Goal: Task Accomplishment & Management: Manage account settings

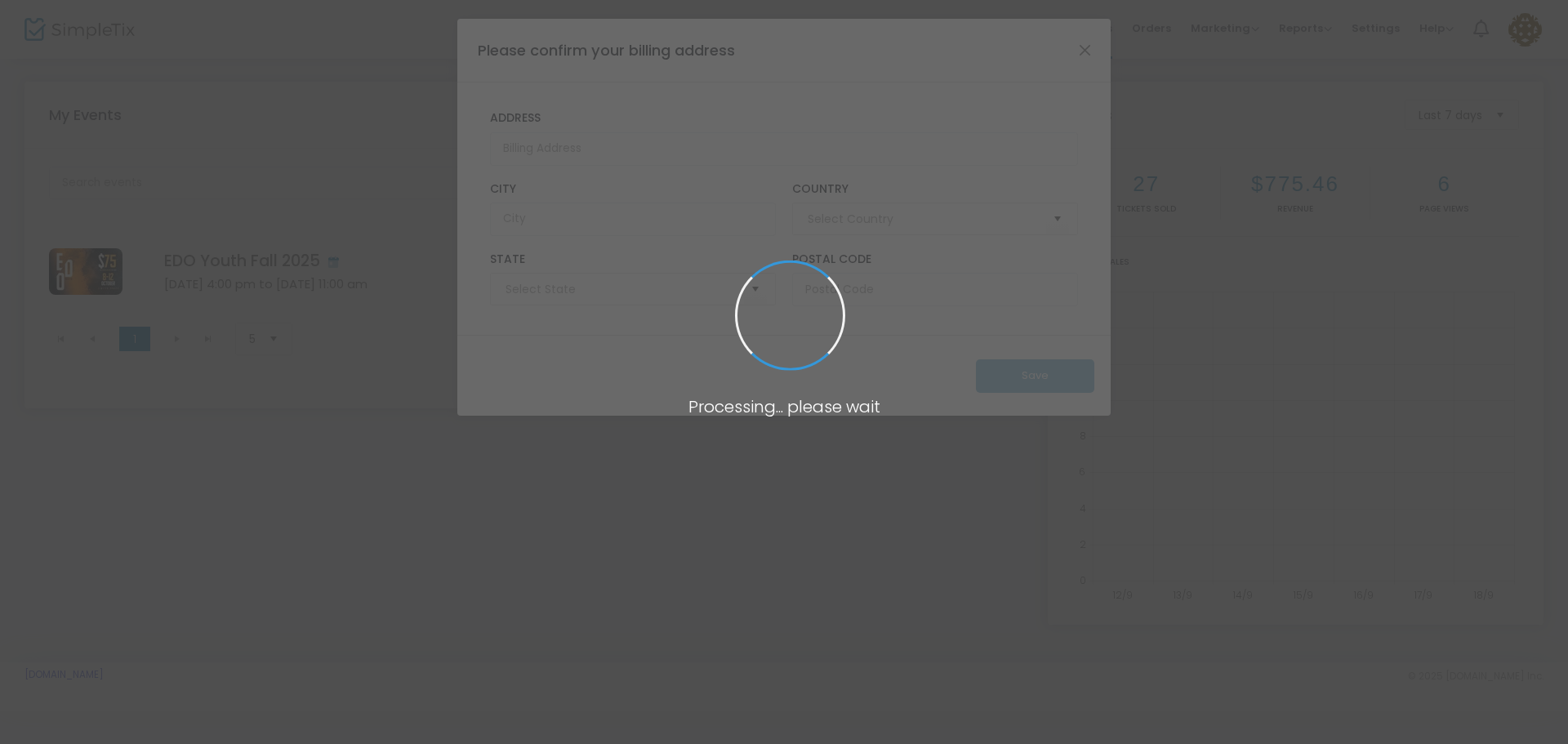
type input "United States"
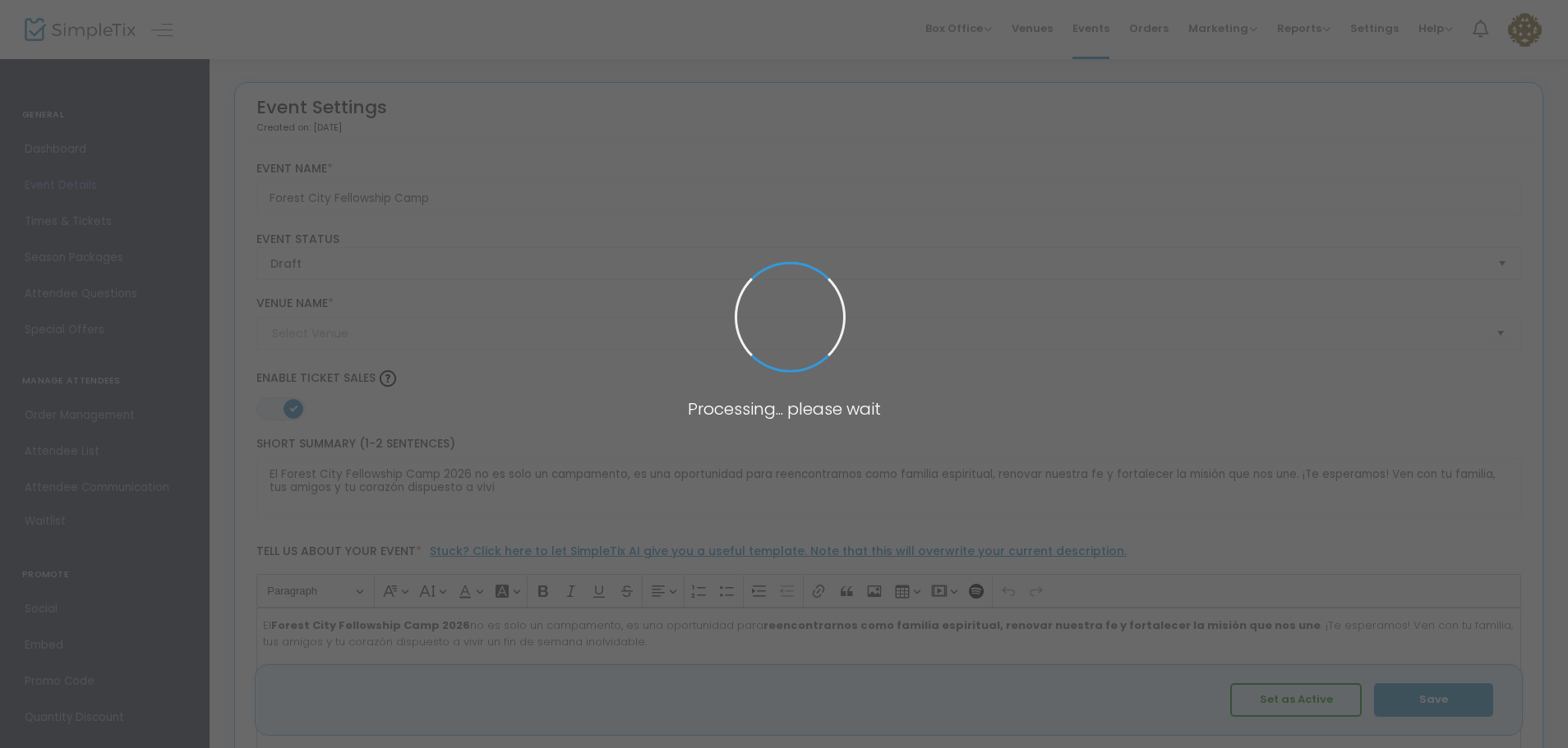
type input "Camp Kulaqua Retreat & Conference Center (Camp Kulaqua)"
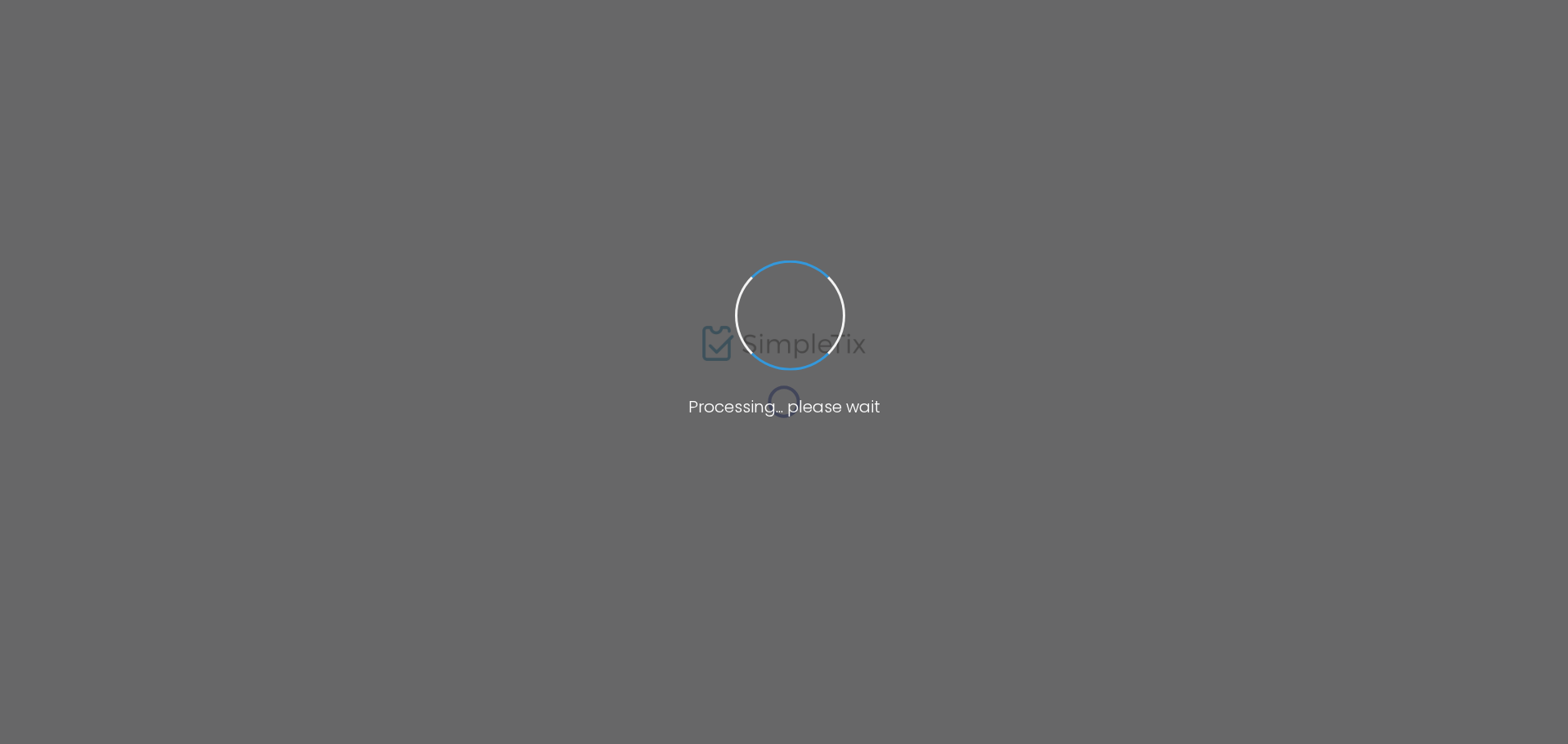
type input "Forest City Fellowship Camp"
type textarea "El Forest City Fellowship Camp 2026 no es solo un campamento, es una oportunida…"
type input "Comprar boletos"
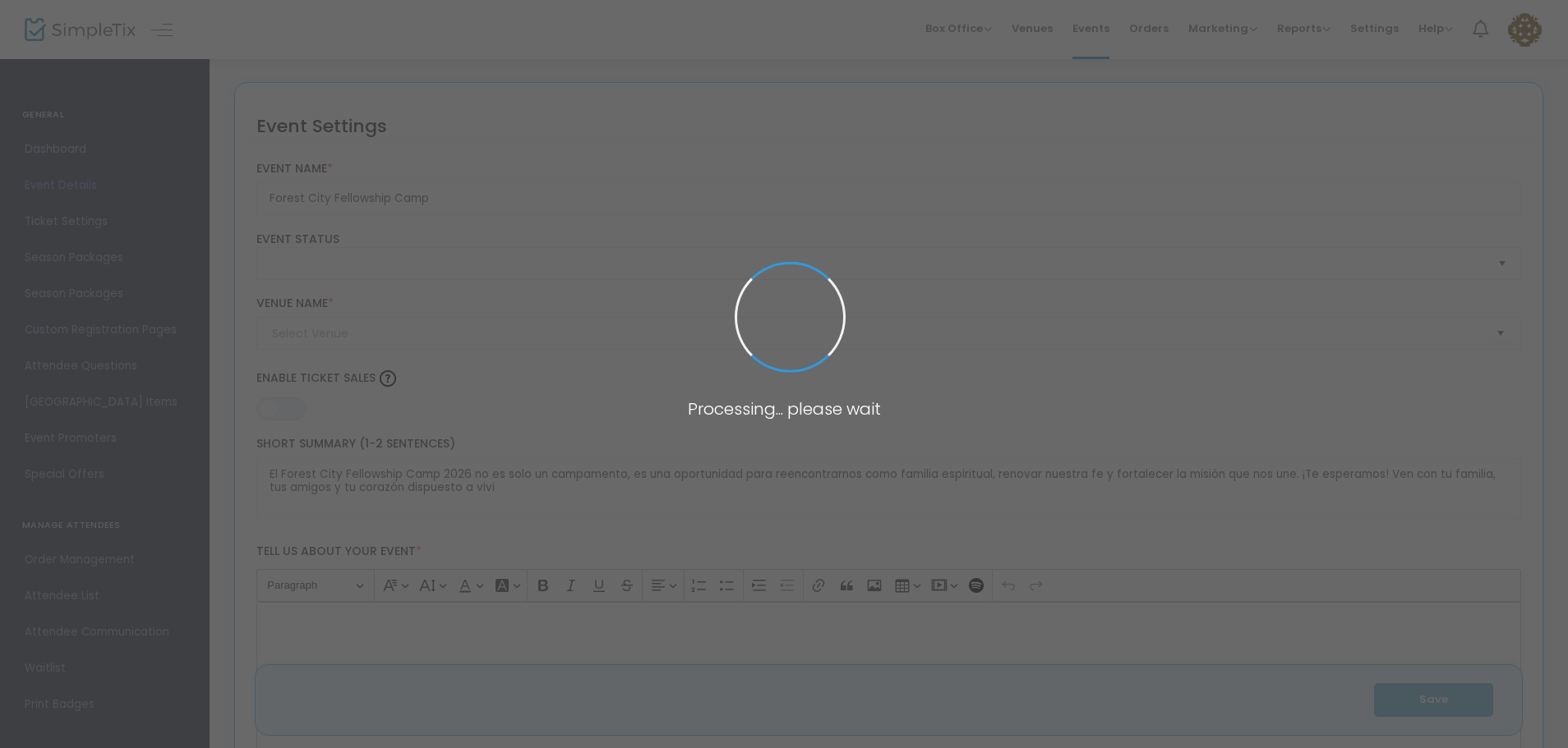
type input "Camp Kulaqua Retreat & Conference Center ([GEOGRAPHIC_DATA])"
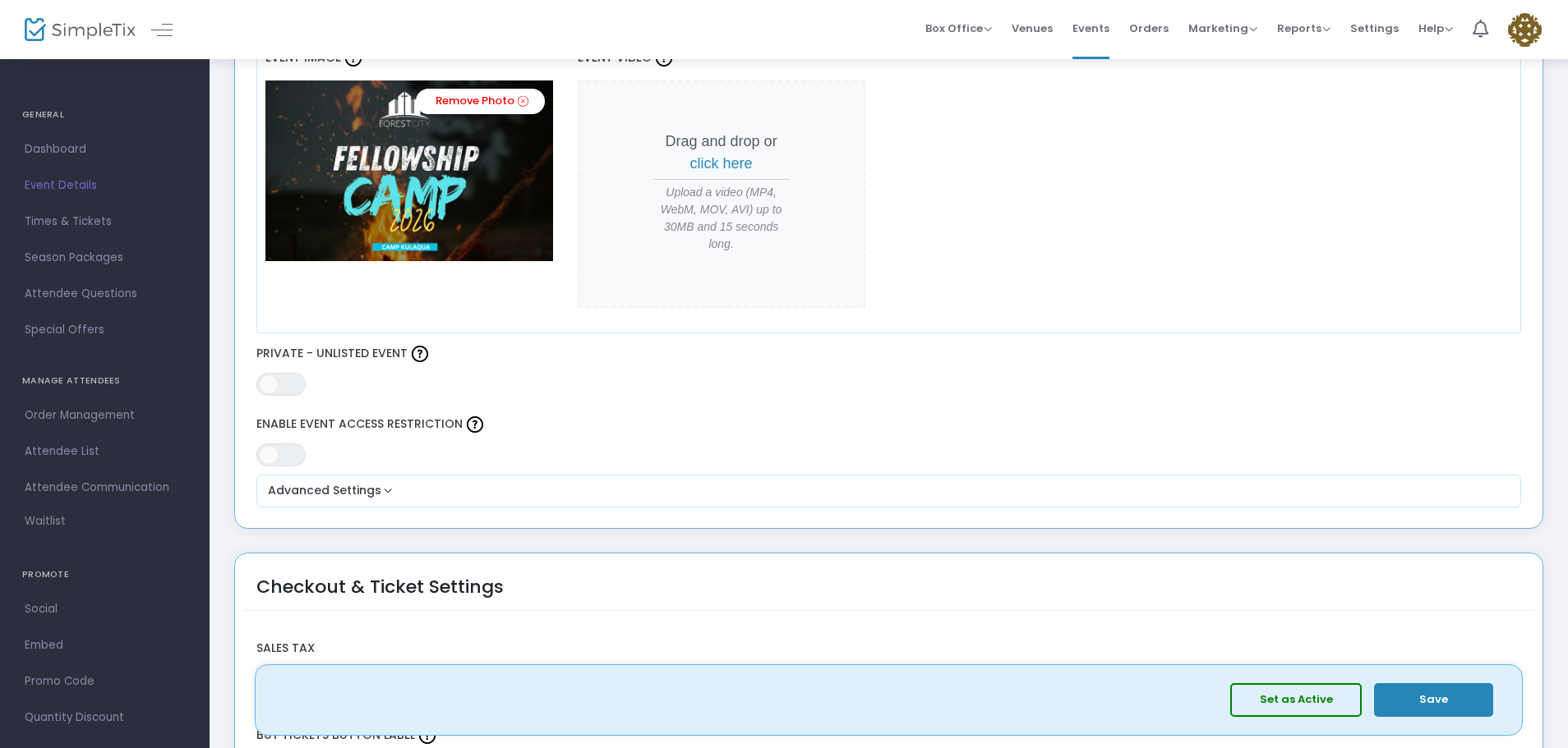
scroll to position [753, 0]
click at [1323, 706] on button "Set as Active" at bounding box center [1296, 700] width 132 height 34
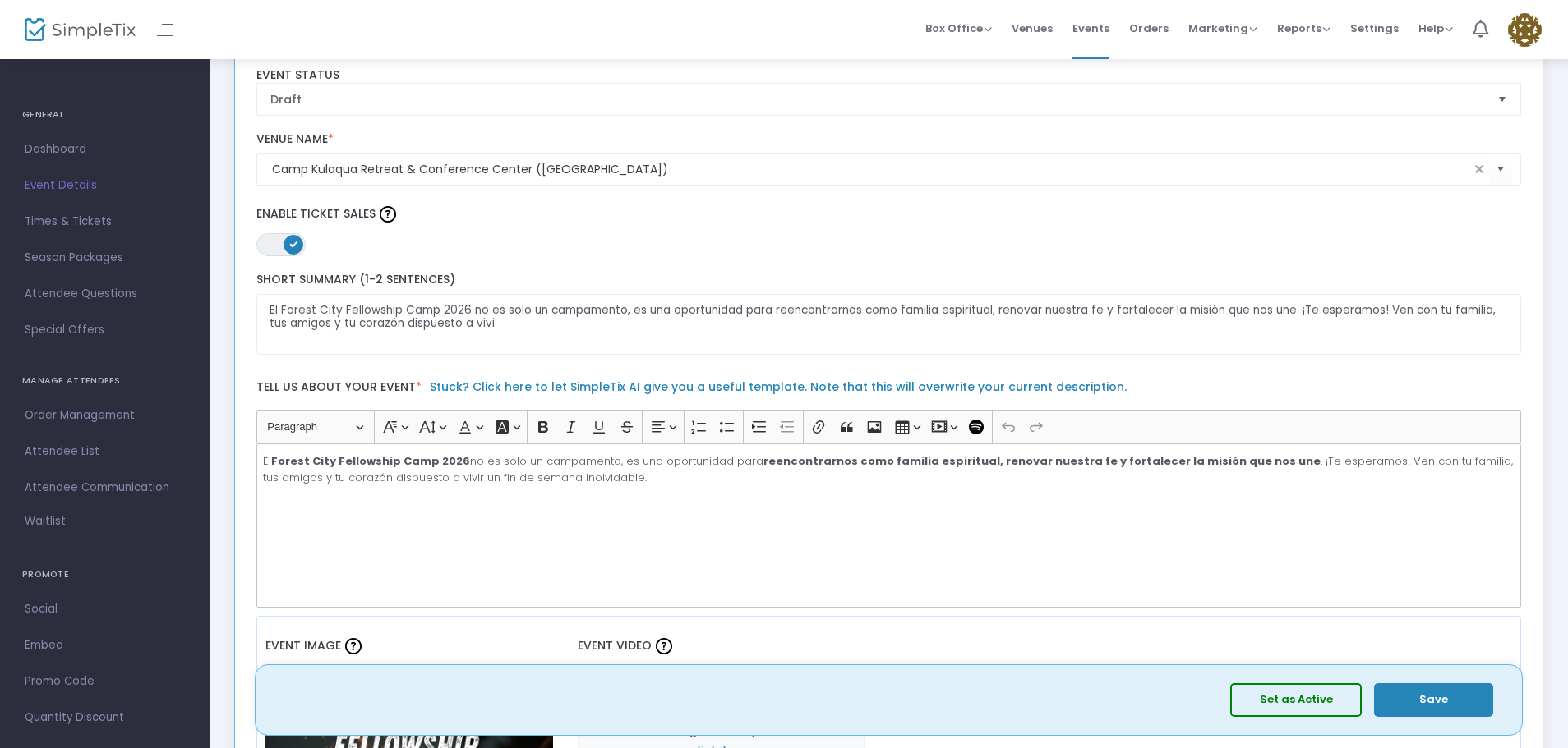
scroll to position [29, 0]
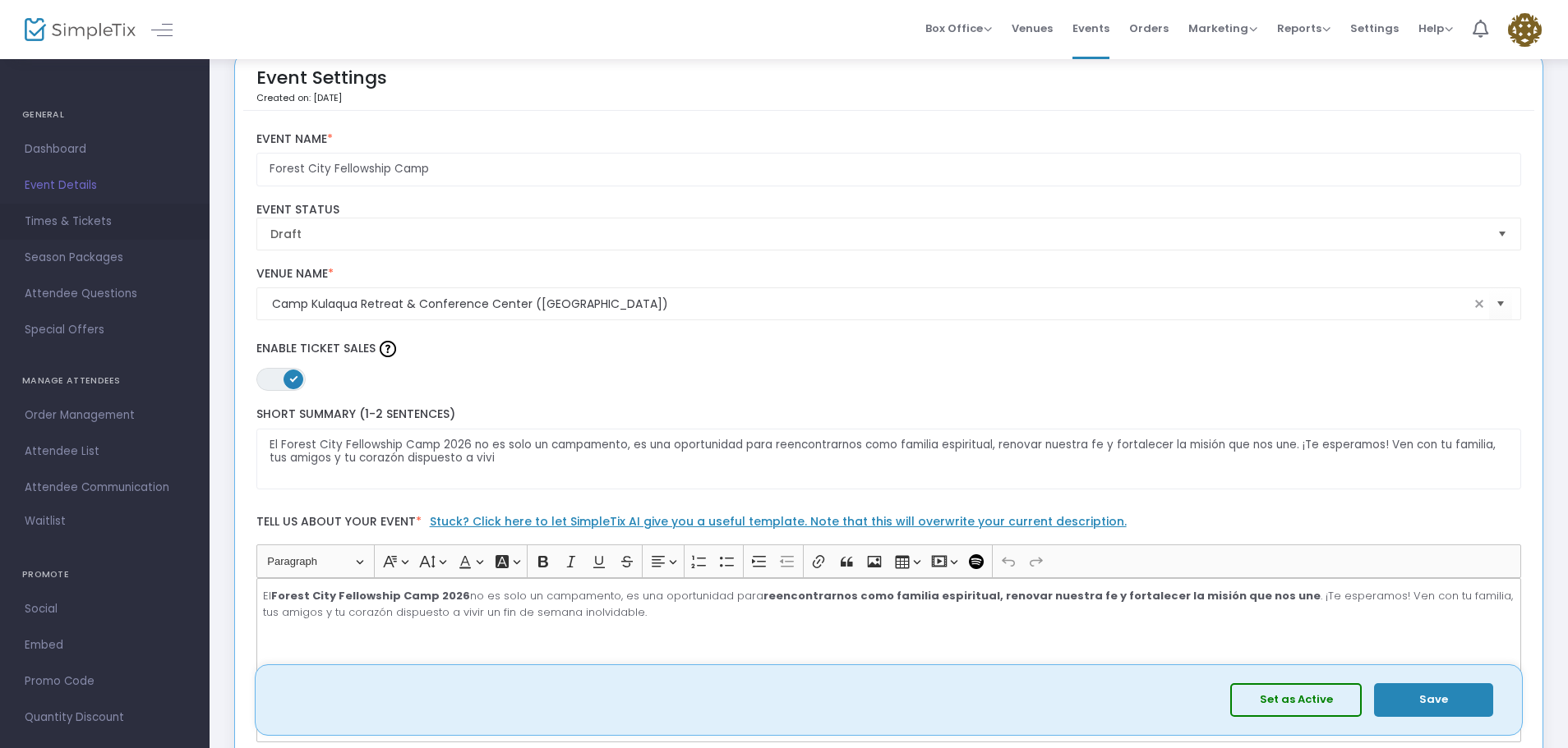
click at [87, 207] on link "Times & Tickets" at bounding box center [104, 222] width 209 height 37
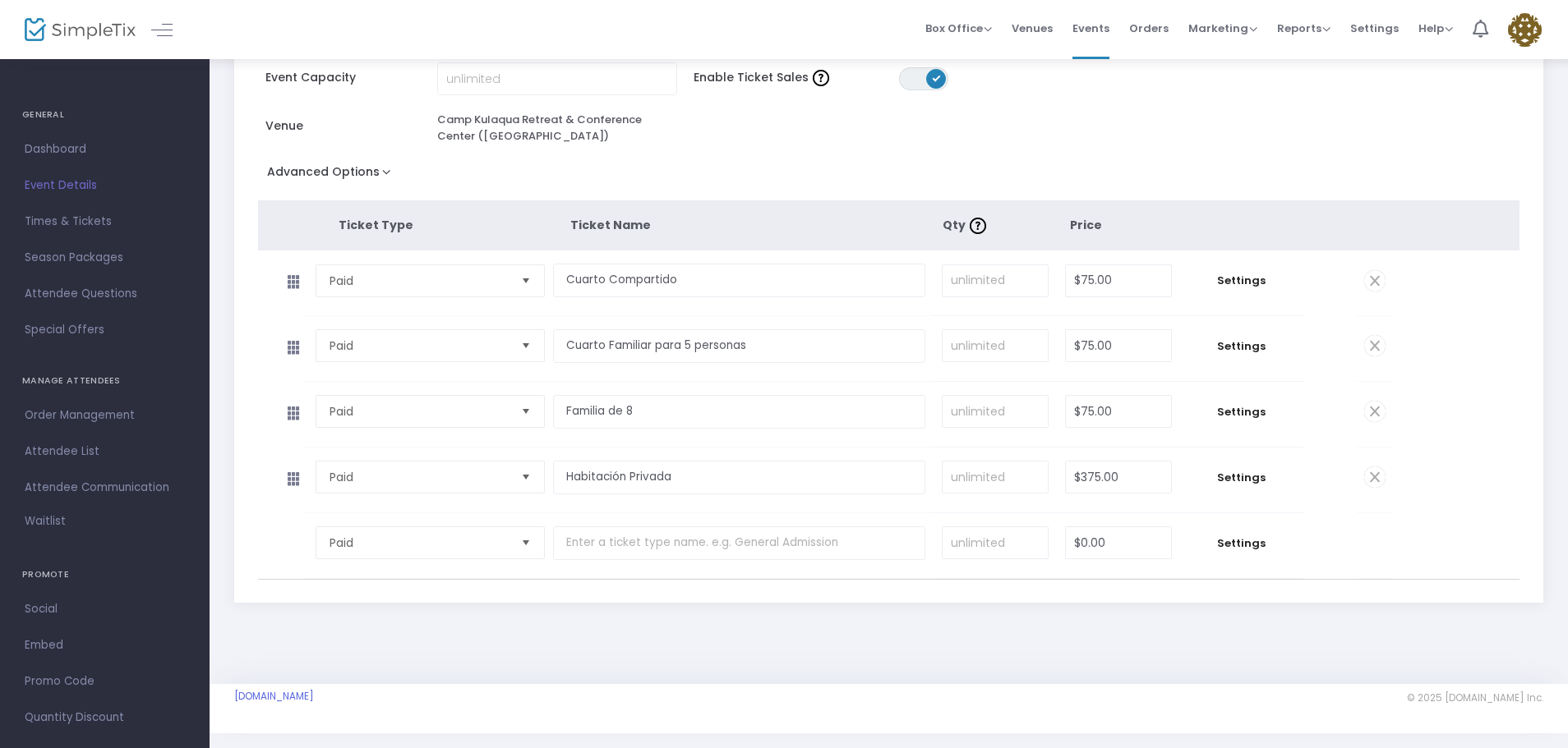
scroll to position [222, 0]
click at [1232, 272] on span "Settings" at bounding box center [1241, 276] width 107 height 16
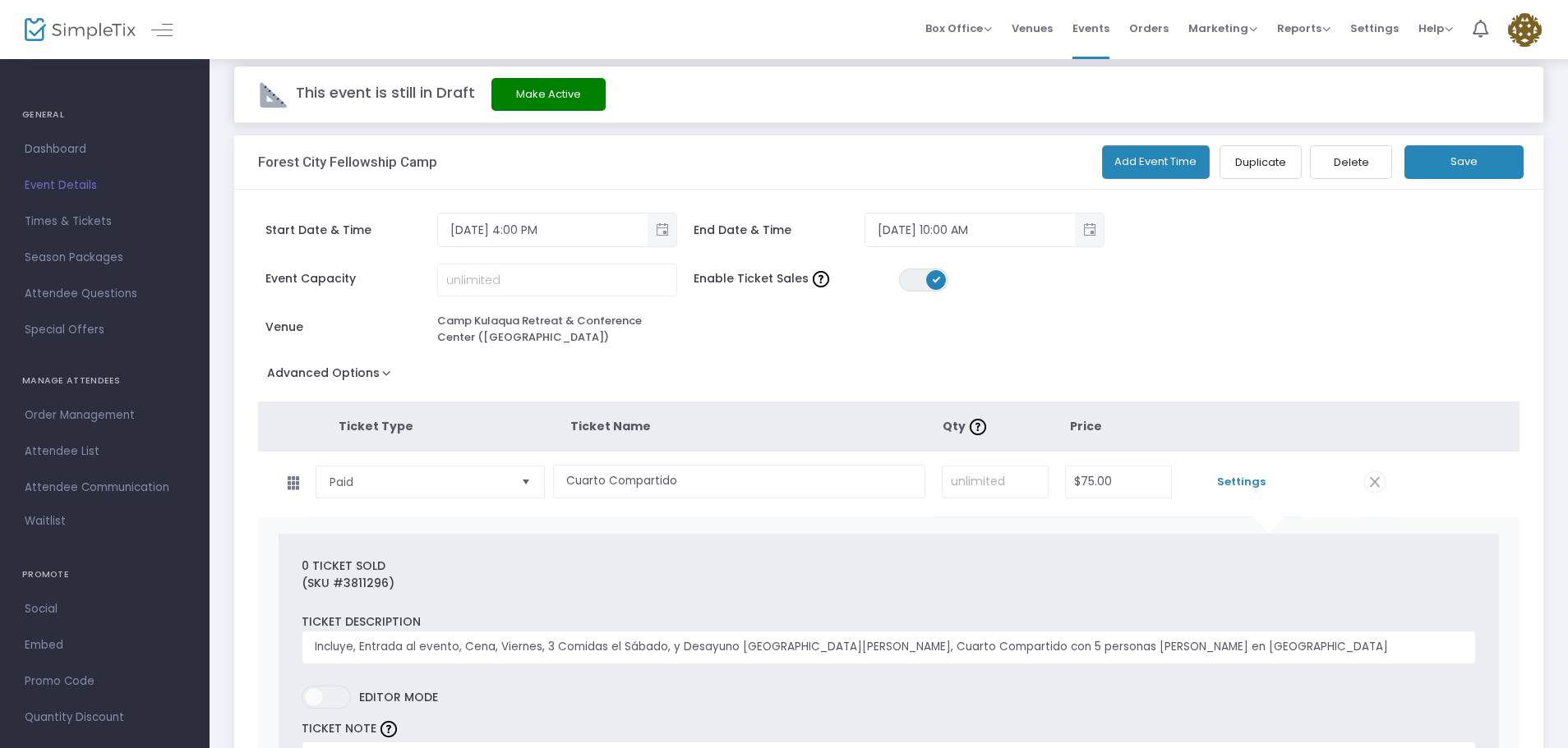
scroll to position [16, 0]
click at [1466, 166] on button "Save" at bounding box center [1464, 161] width 119 height 34
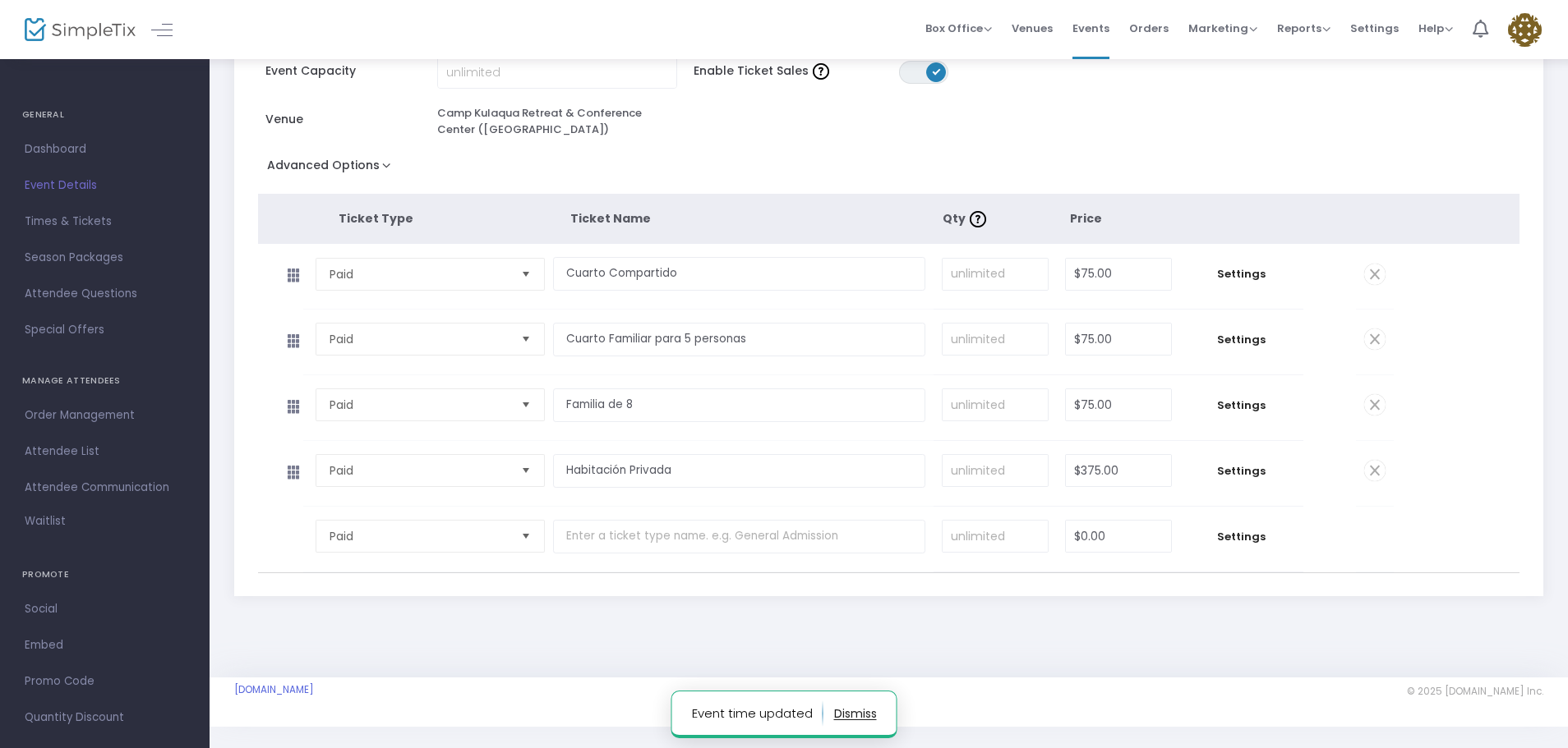
scroll to position [0, 0]
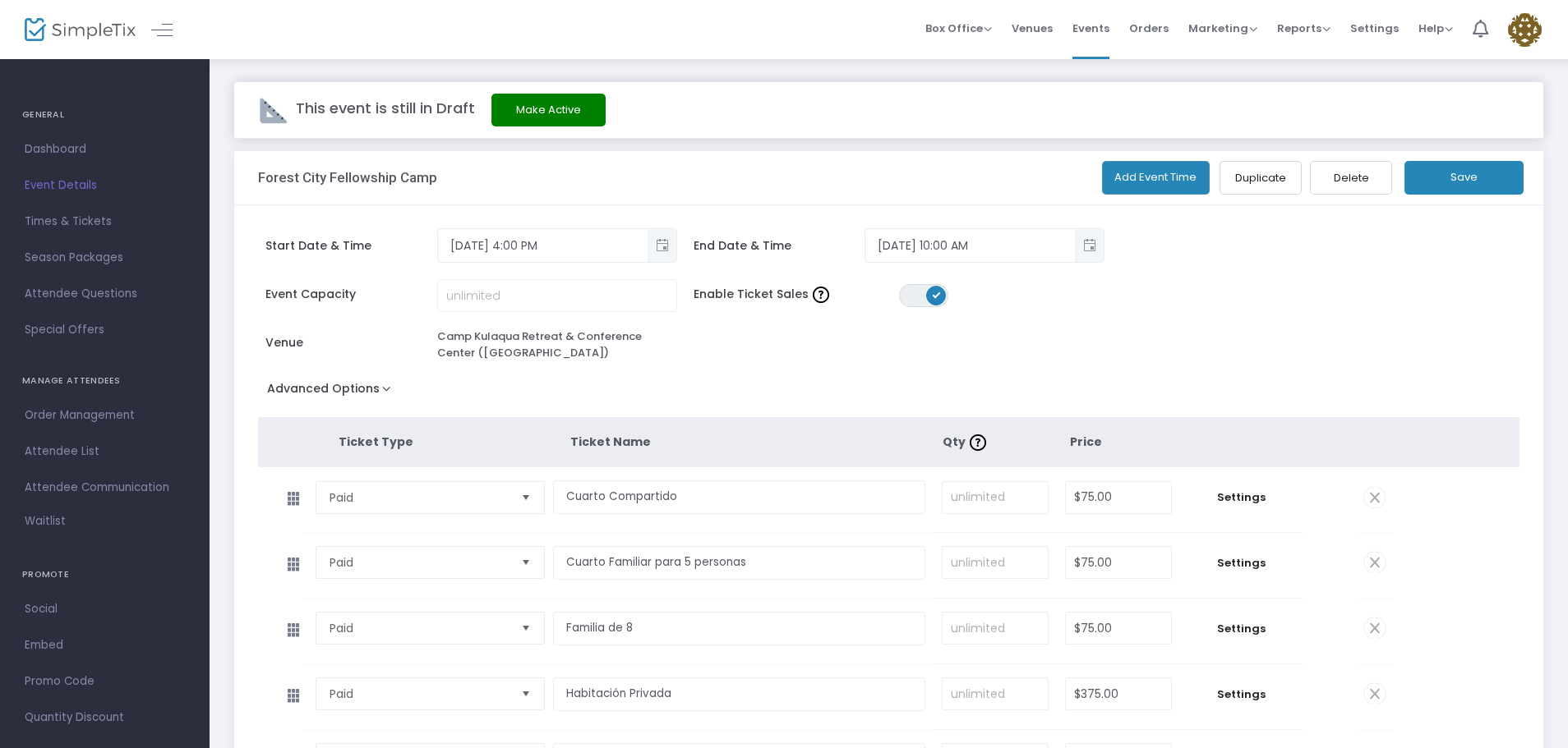
click at [344, 105] on span "This event is still in Draft" at bounding box center [385, 108] width 179 height 20
click at [538, 111] on button "Make Active" at bounding box center [548, 110] width 114 height 33
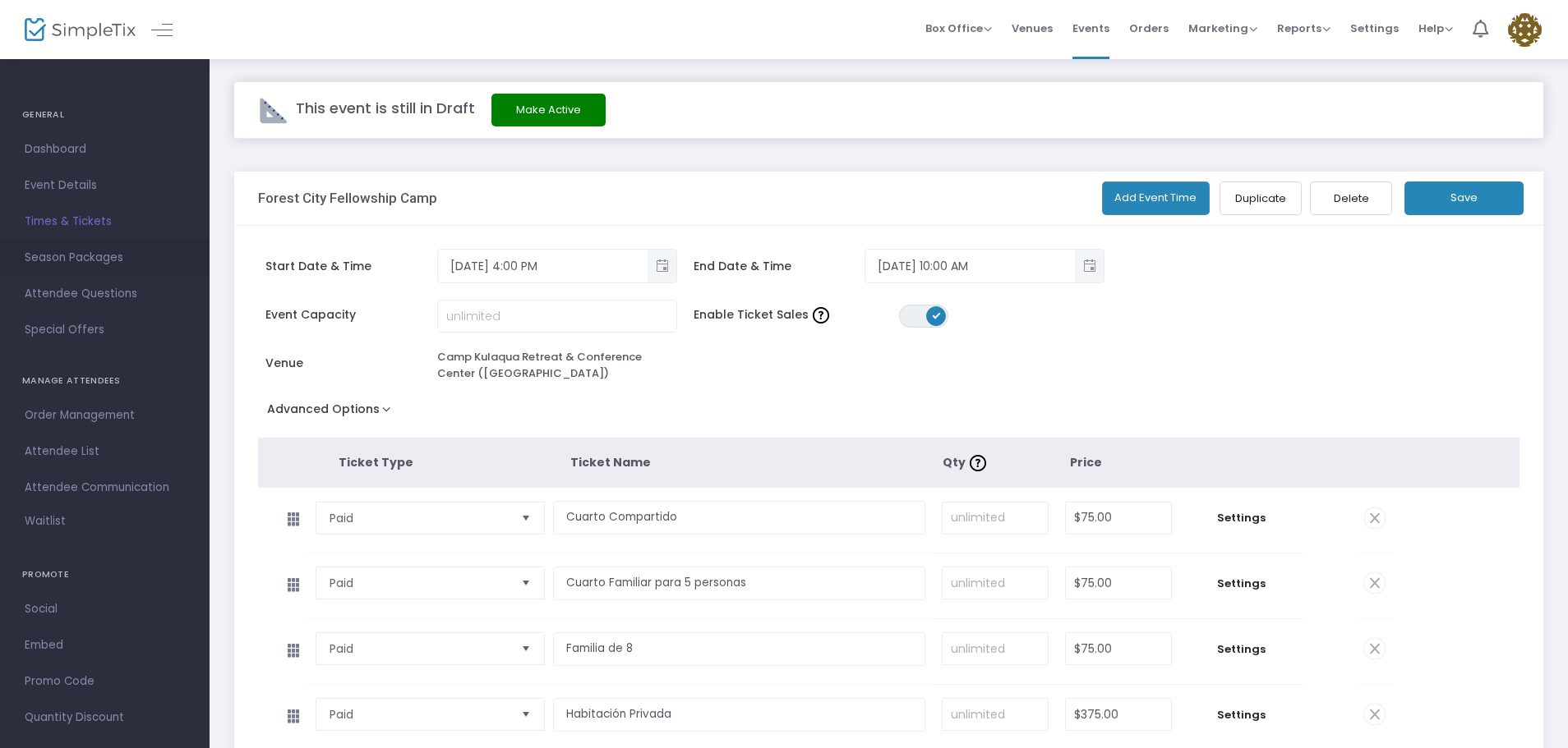
click at [101, 251] on span "Season Packages" at bounding box center [104, 257] width 160 height 21
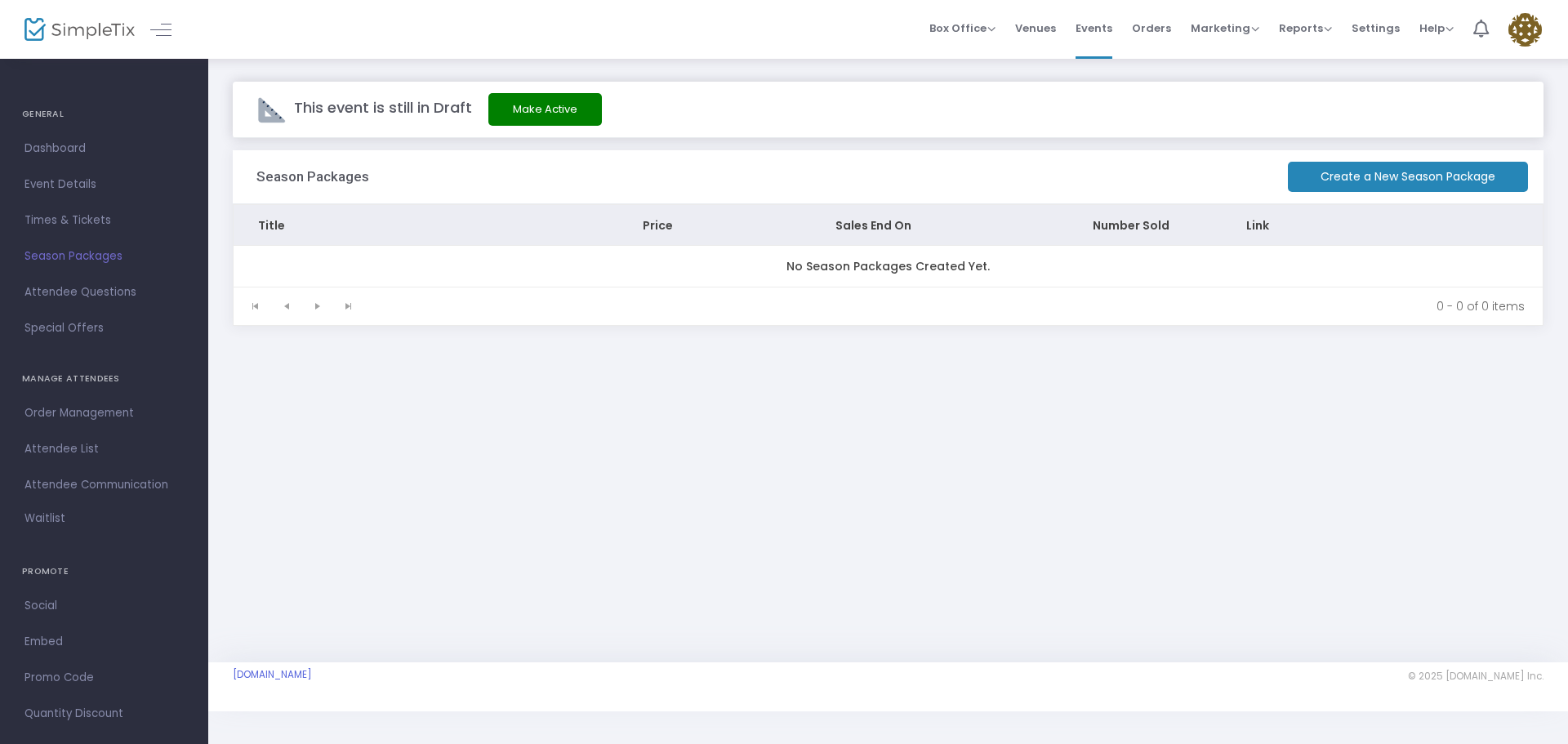
click at [97, 295] on span "Attendee Questions" at bounding box center [104, 292] width 159 height 21
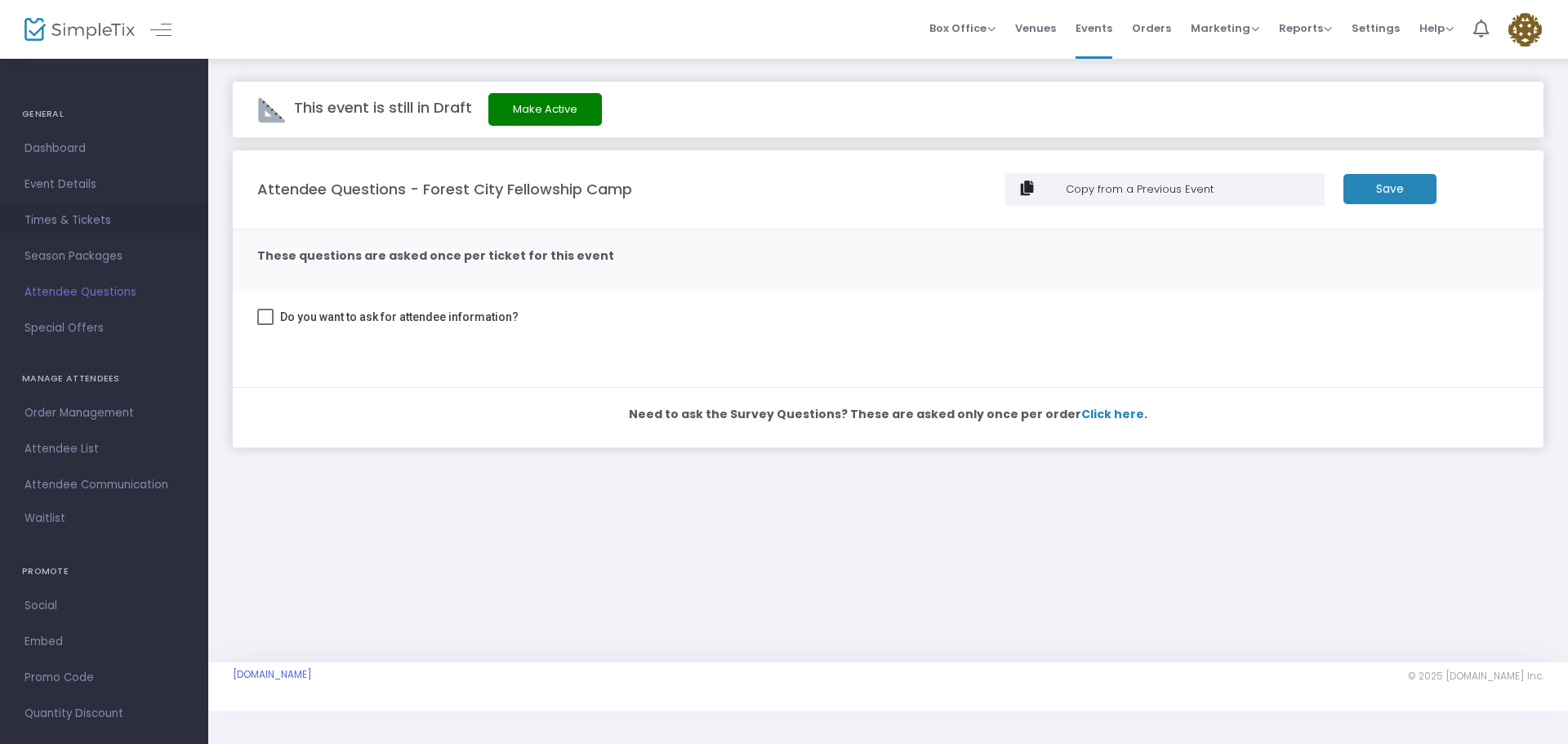
click at [92, 206] on link "Times & Tickets" at bounding box center [104, 221] width 208 height 36
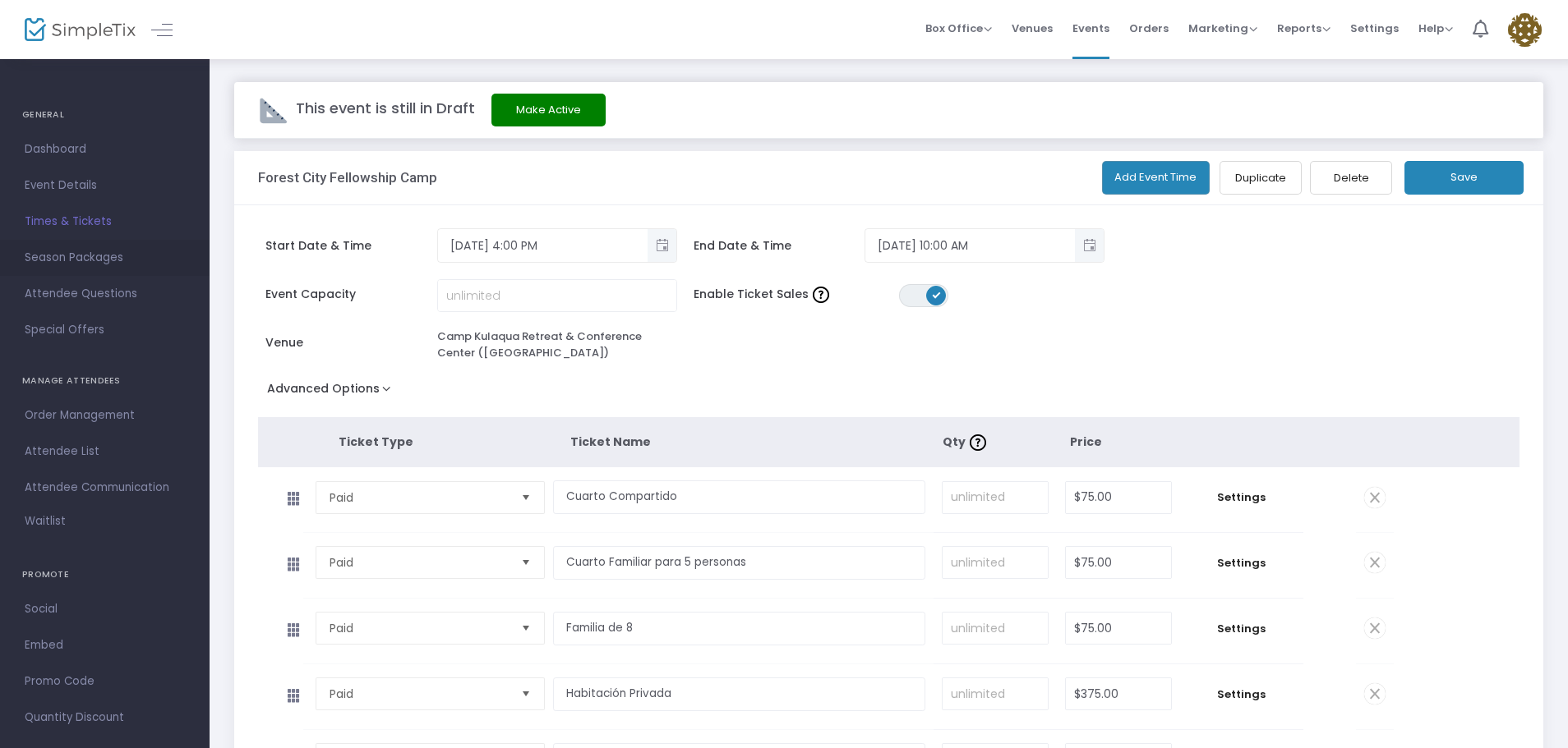
click at [82, 253] on span "Season Packages" at bounding box center [104, 257] width 160 height 21
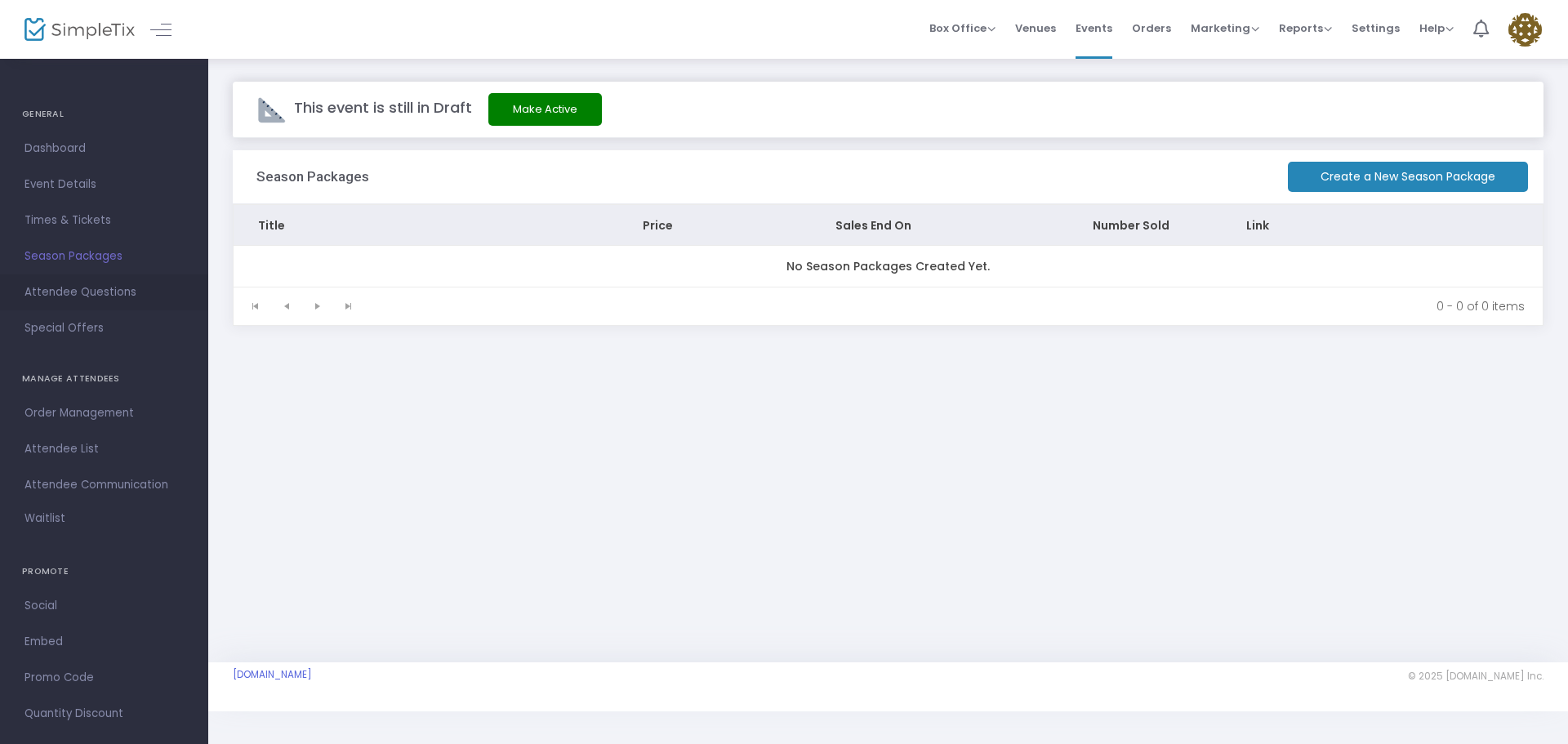
click at [125, 293] on span "Attendee Questions" at bounding box center [104, 292] width 159 height 21
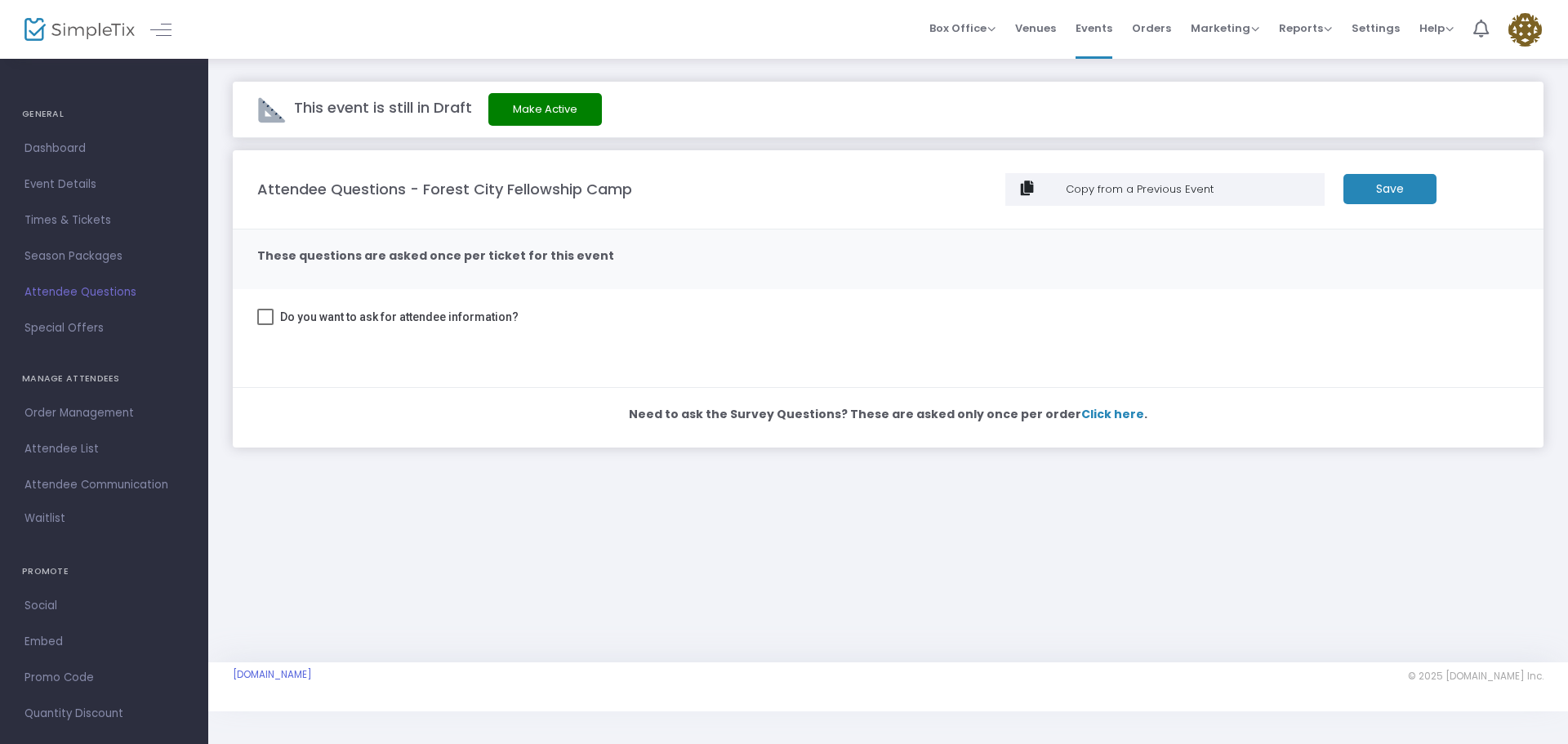
click at [1141, 183] on div "Copy from a Previous Event" at bounding box center [1190, 189] width 254 height 16
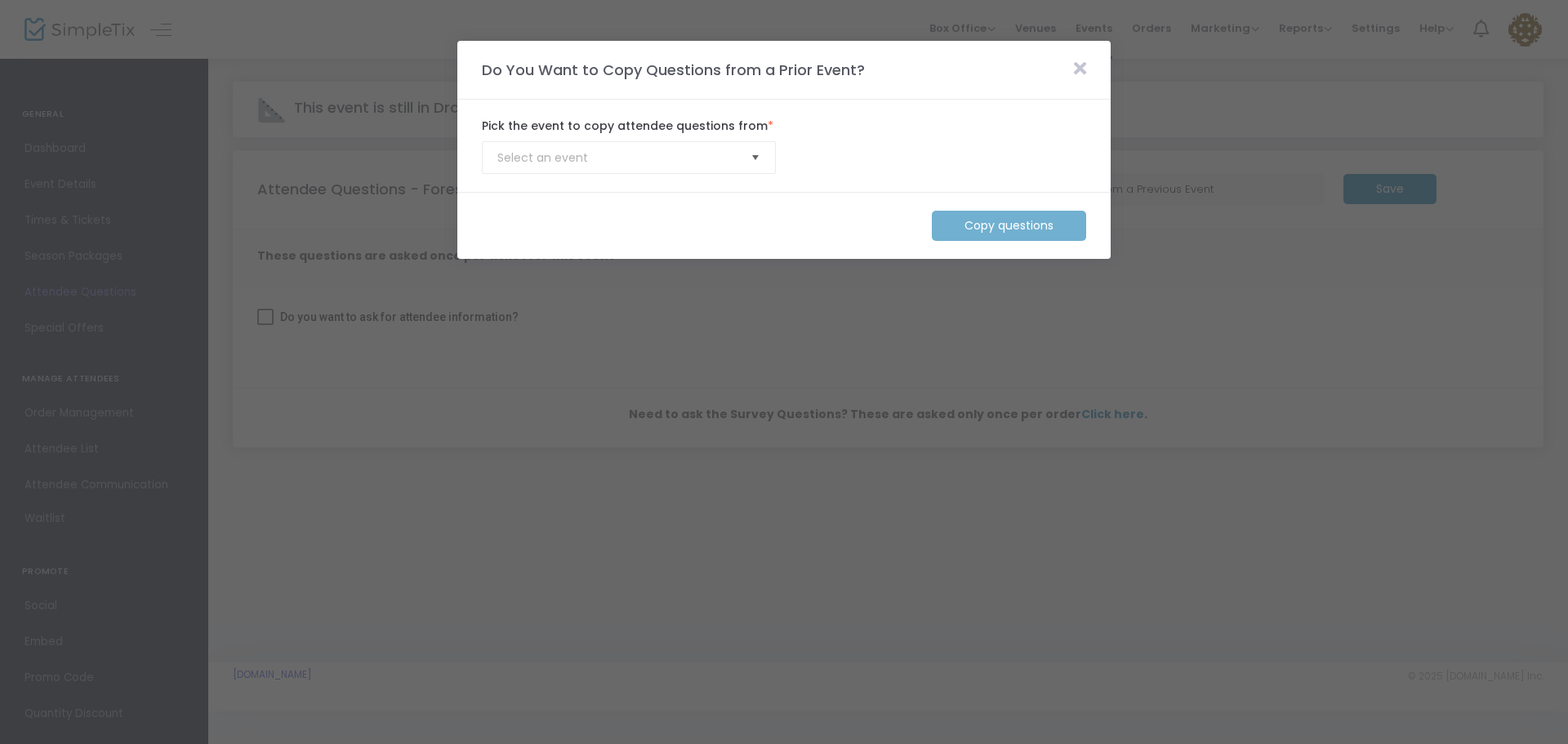
click at [748, 153] on span "Select" at bounding box center [756, 158] width 27 height 27
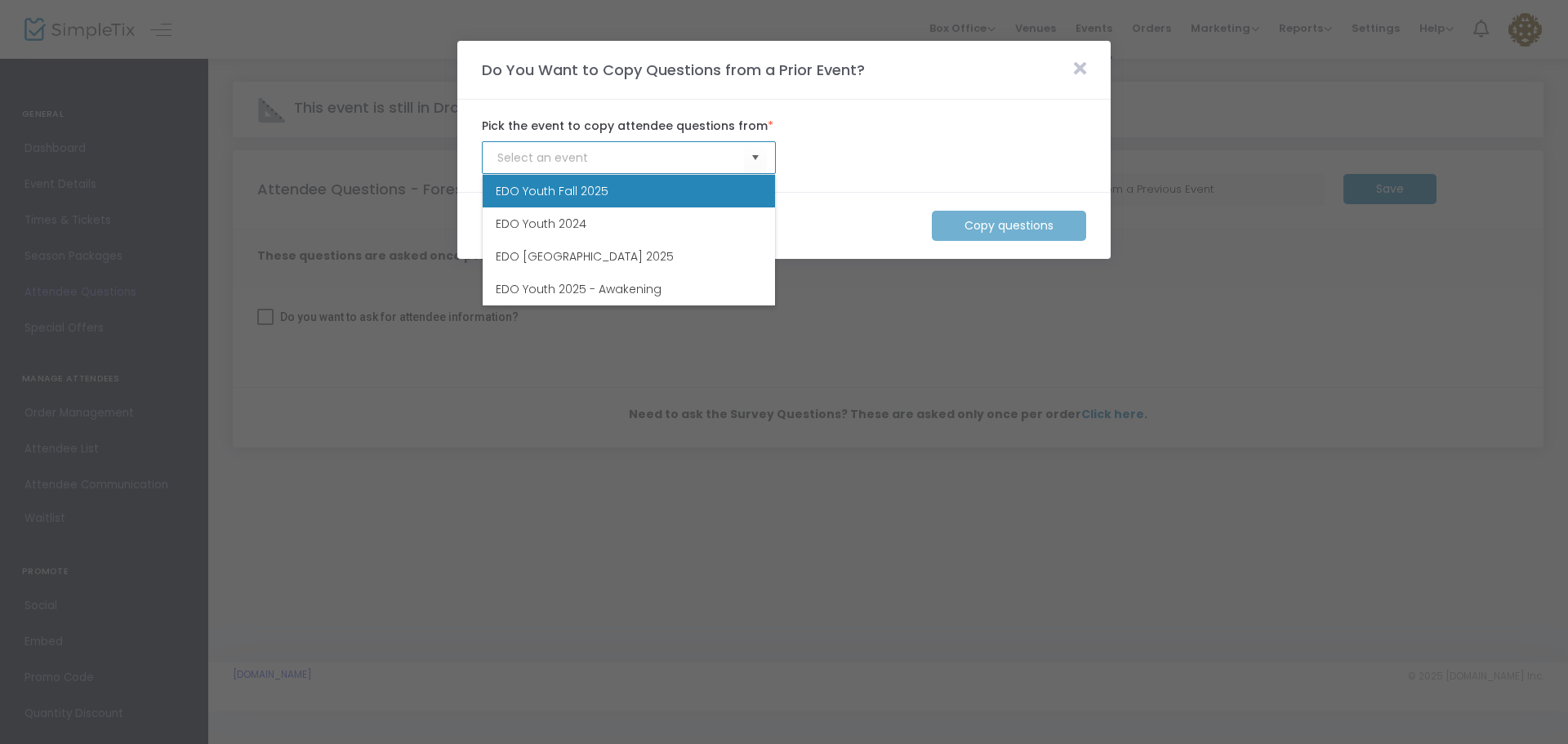
click at [679, 188] on li "EDO Youth Fall 2025" at bounding box center [629, 191] width 293 height 33
type input "EDO Youth Fall 2025"
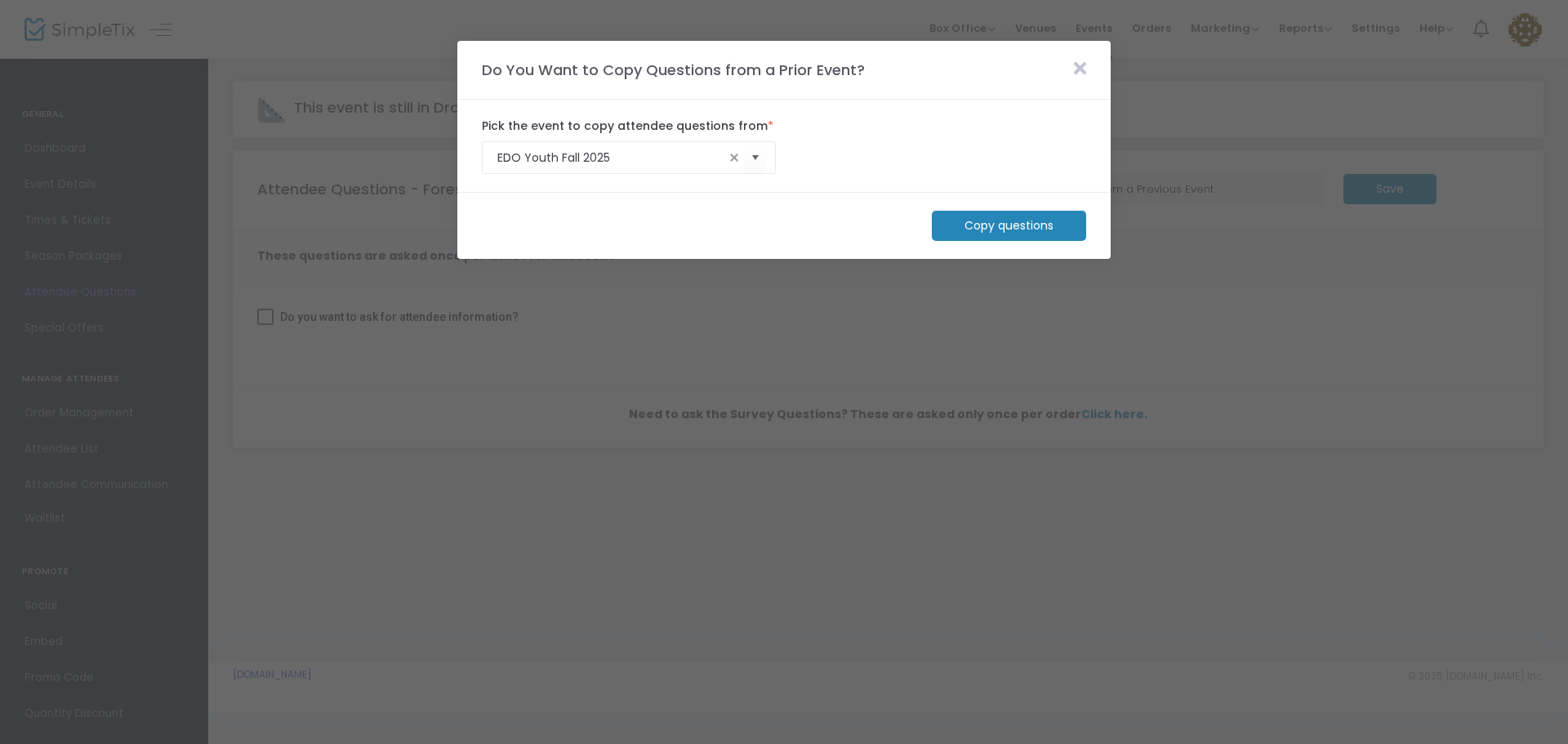
click at [975, 216] on m-button "Copy questions" at bounding box center [1009, 226] width 155 height 30
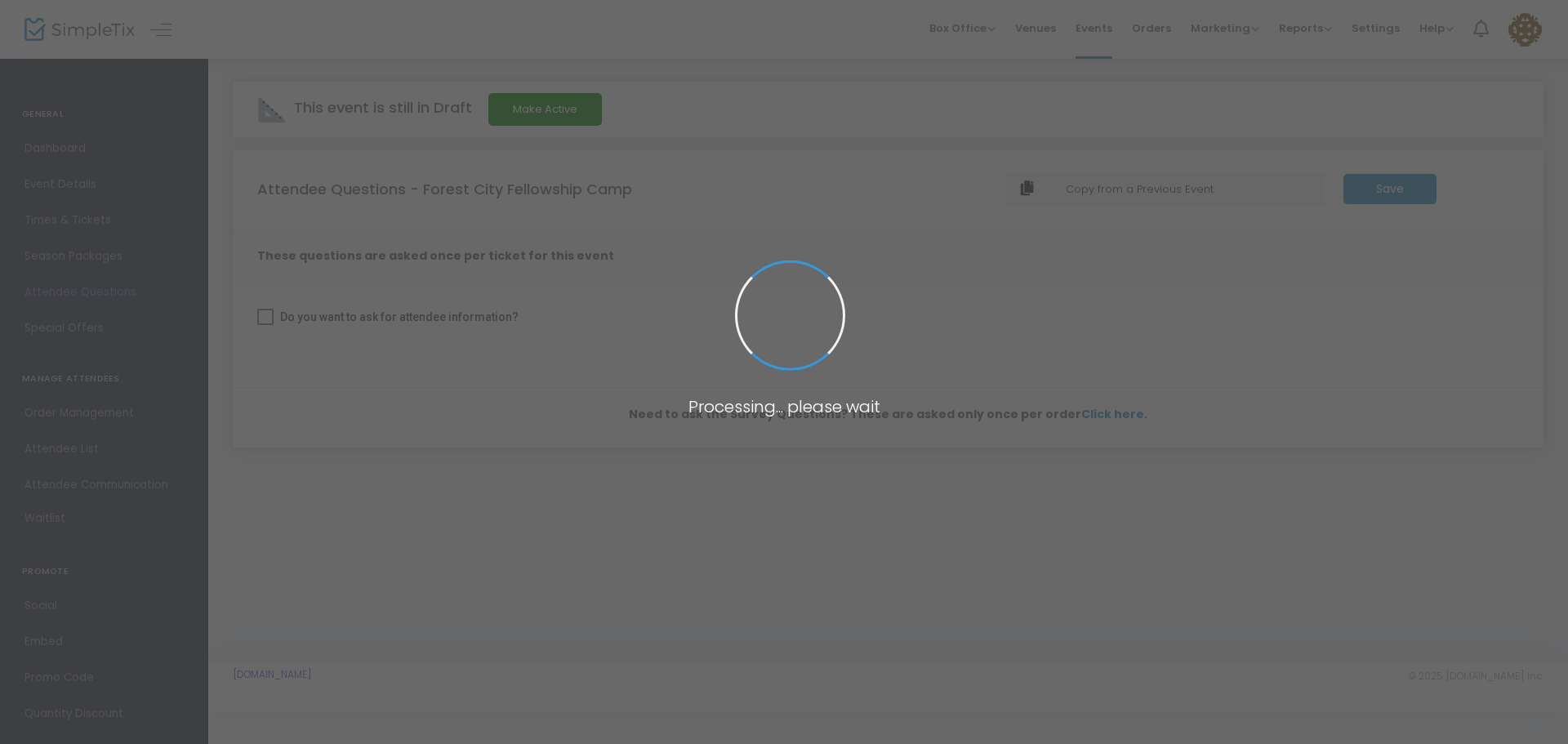
checkbox input "true"
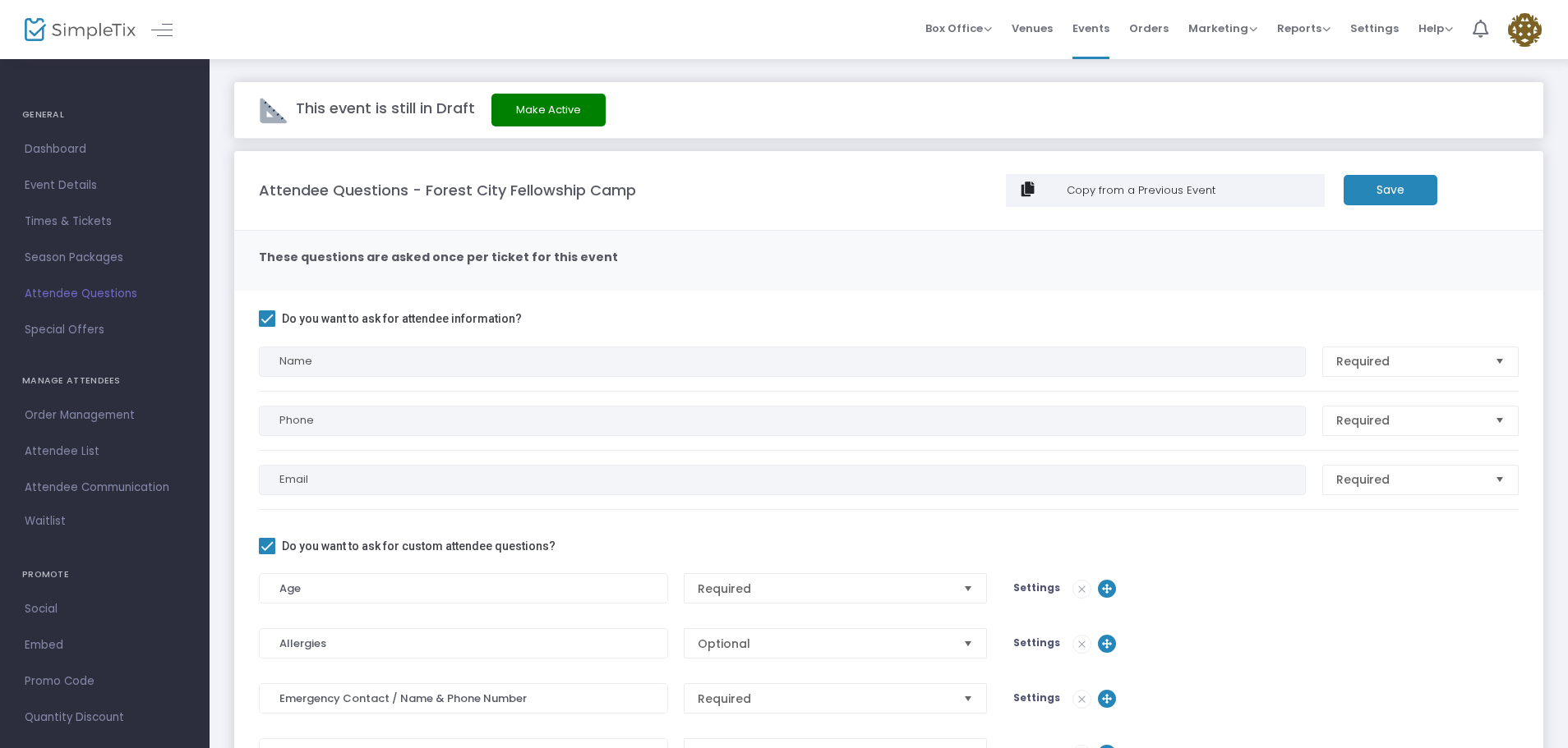
click at [1367, 183] on m-button "Save" at bounding box center [1391, 189] width 93 height 30
click at [87, 318] on link "Special Offers" at bounding box center [104, 330] width 209 height 37
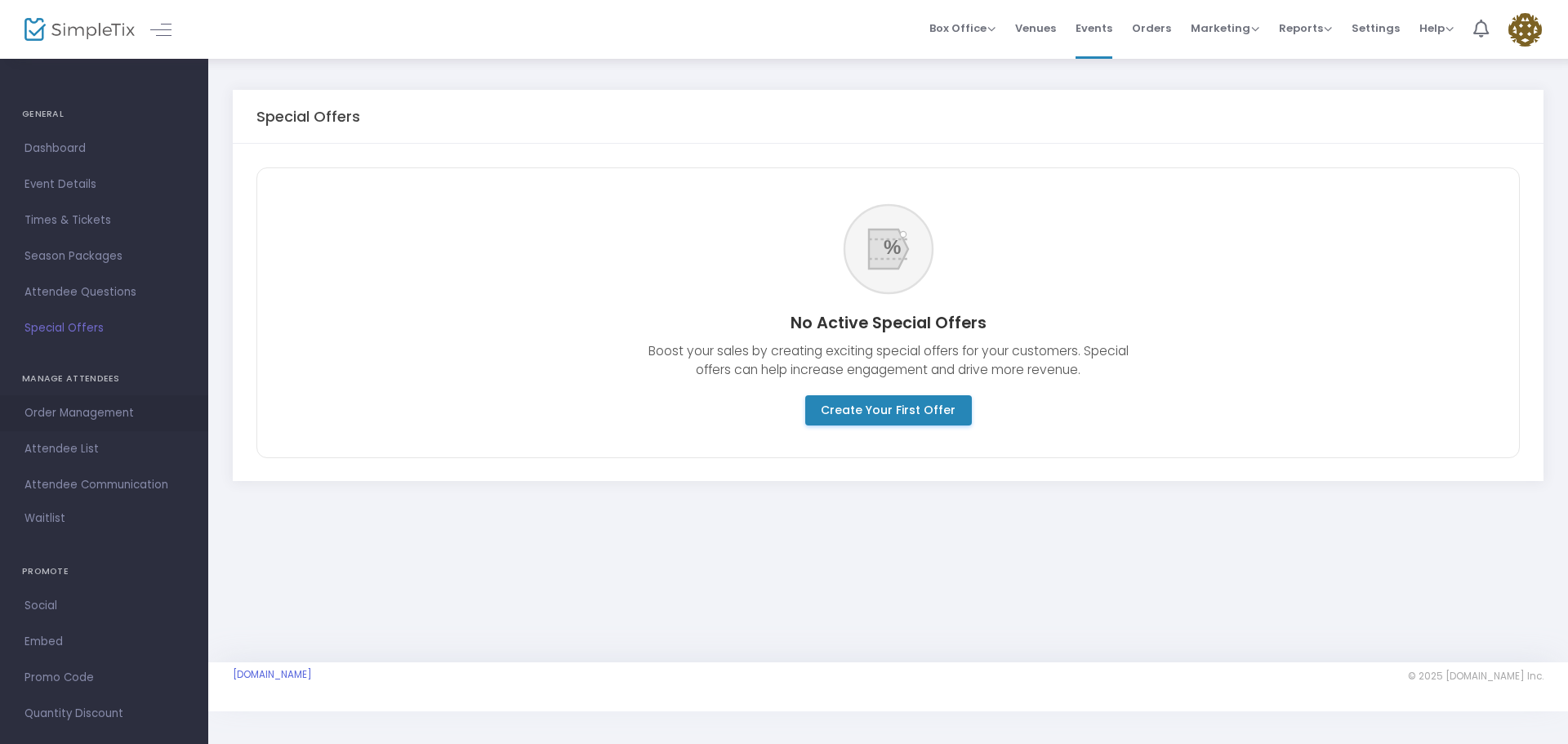
click at [104, 409] on span "Order Management" at bounding box center [104, 413] width 159 height 21
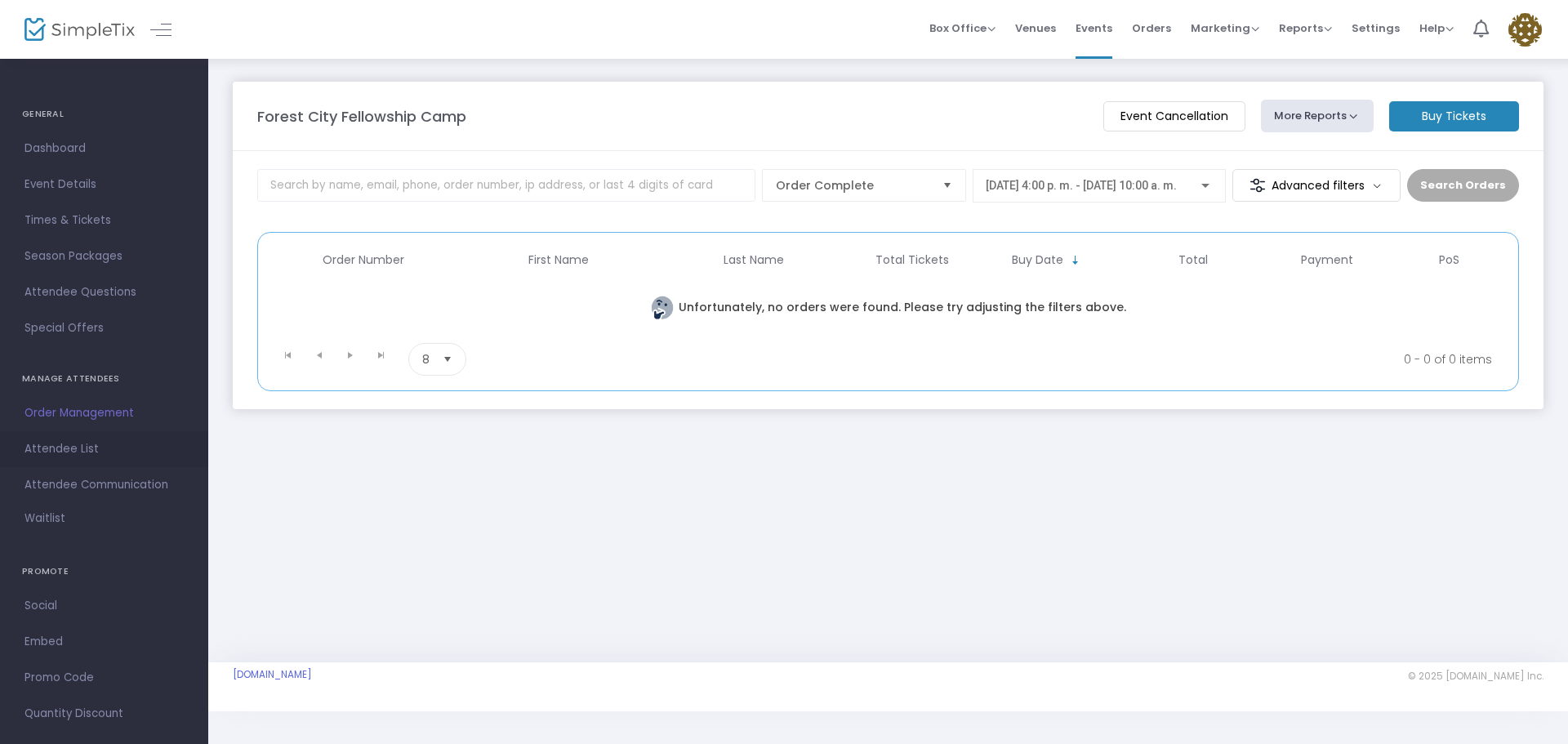
click at [75, 453] on span "Attendee List" at bounding box center [104, 448] width 159 height 21
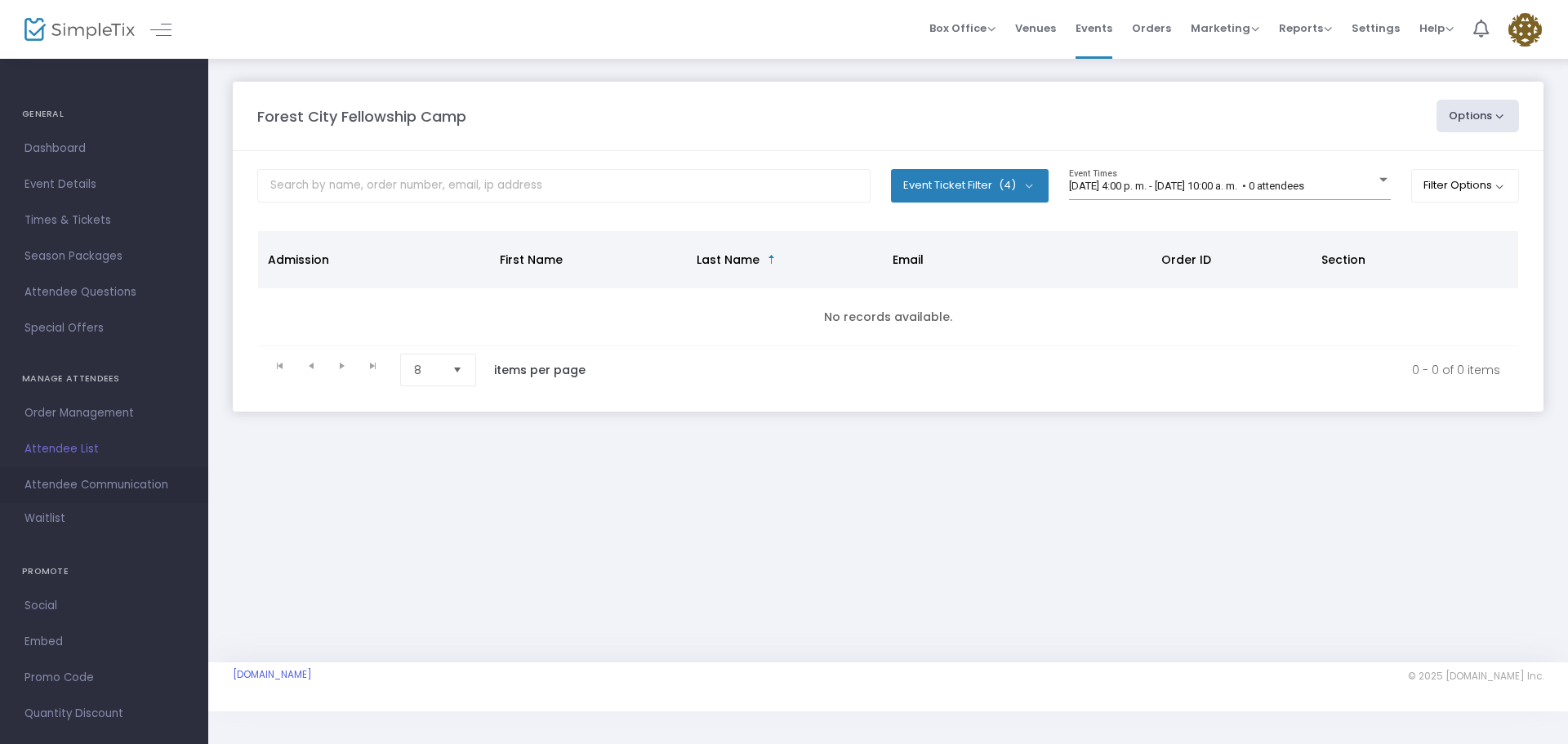
click at [106, 490] on span "Attendee Communication" at bounding box center [104, 485] width 159 height 21
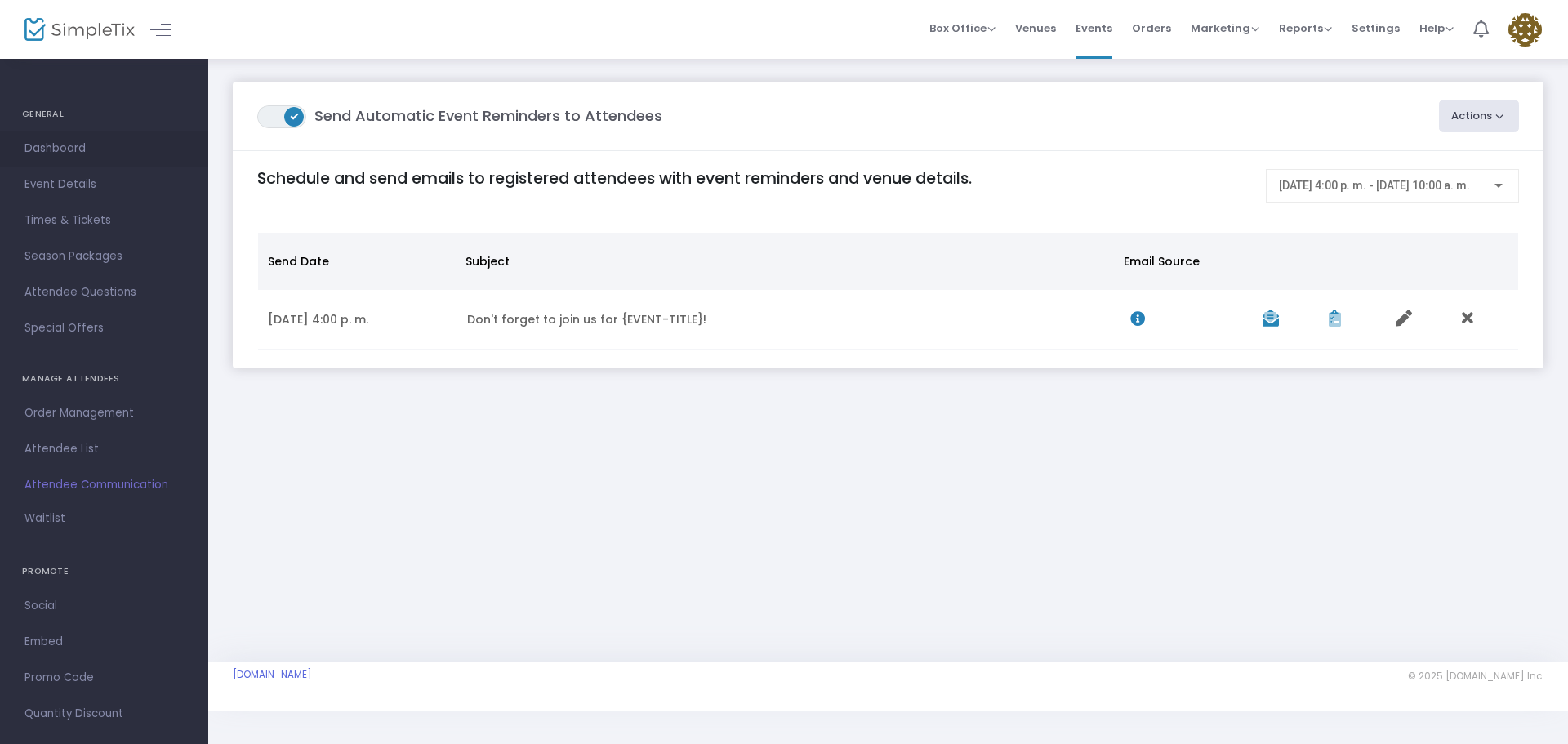
click at [85, 159] on link "Dashboard" at bounding box center [104, 149] width 208 height 36
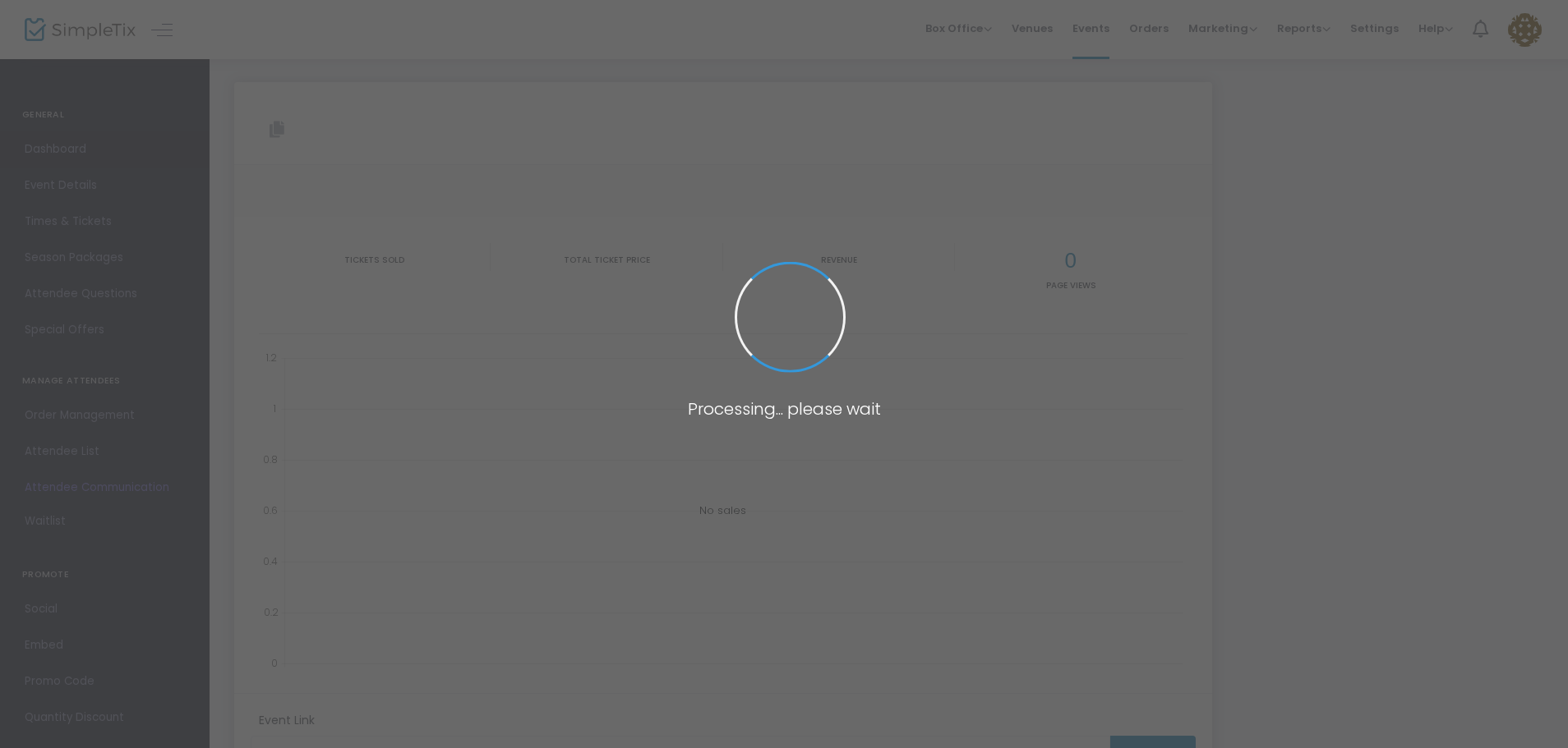
type input "https://www.simpletix.com/e/forest-city-fellowship-camp-tickets-238132"
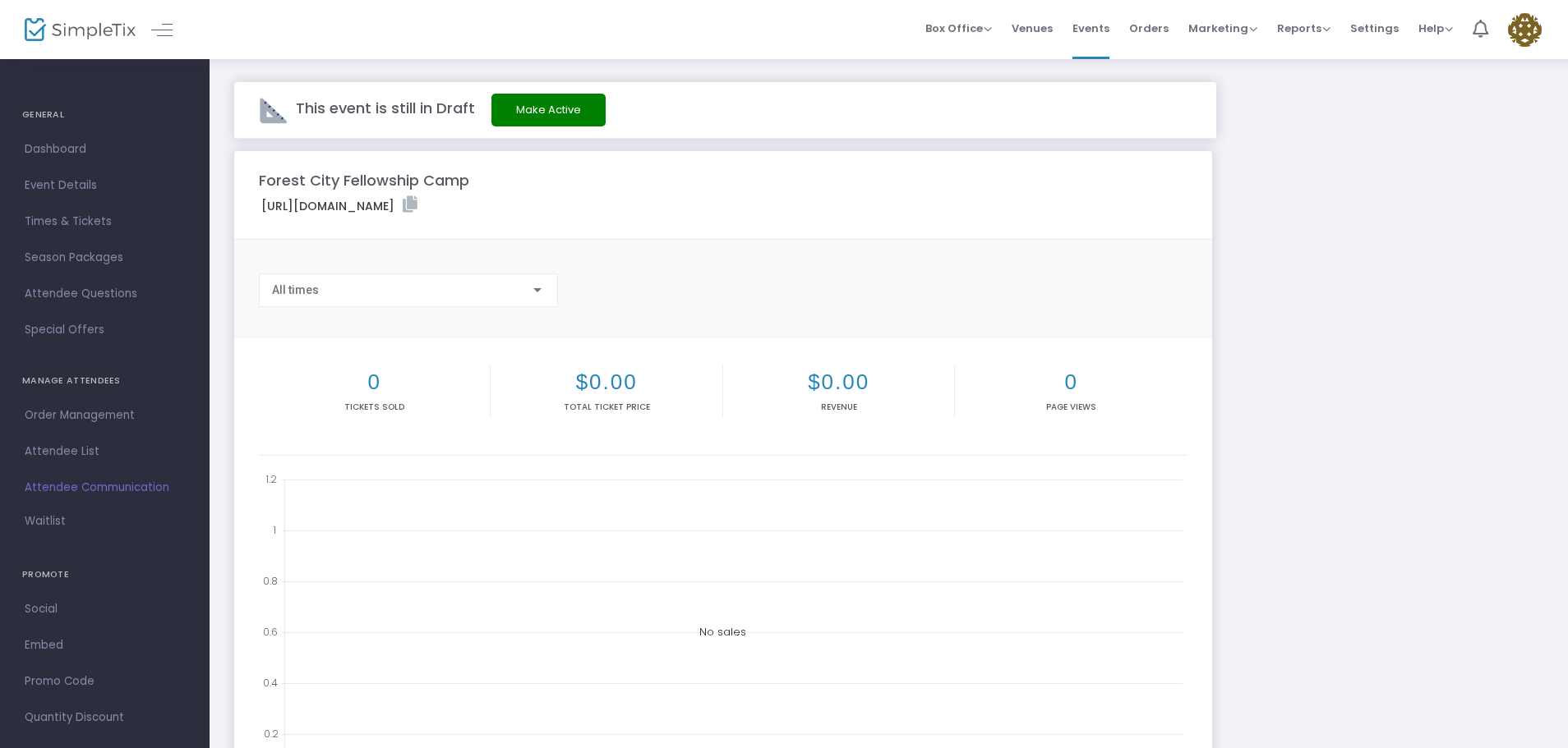
click at [541, 110] on button "Make Active" at bounding box center [548, 110] width 114 height 33
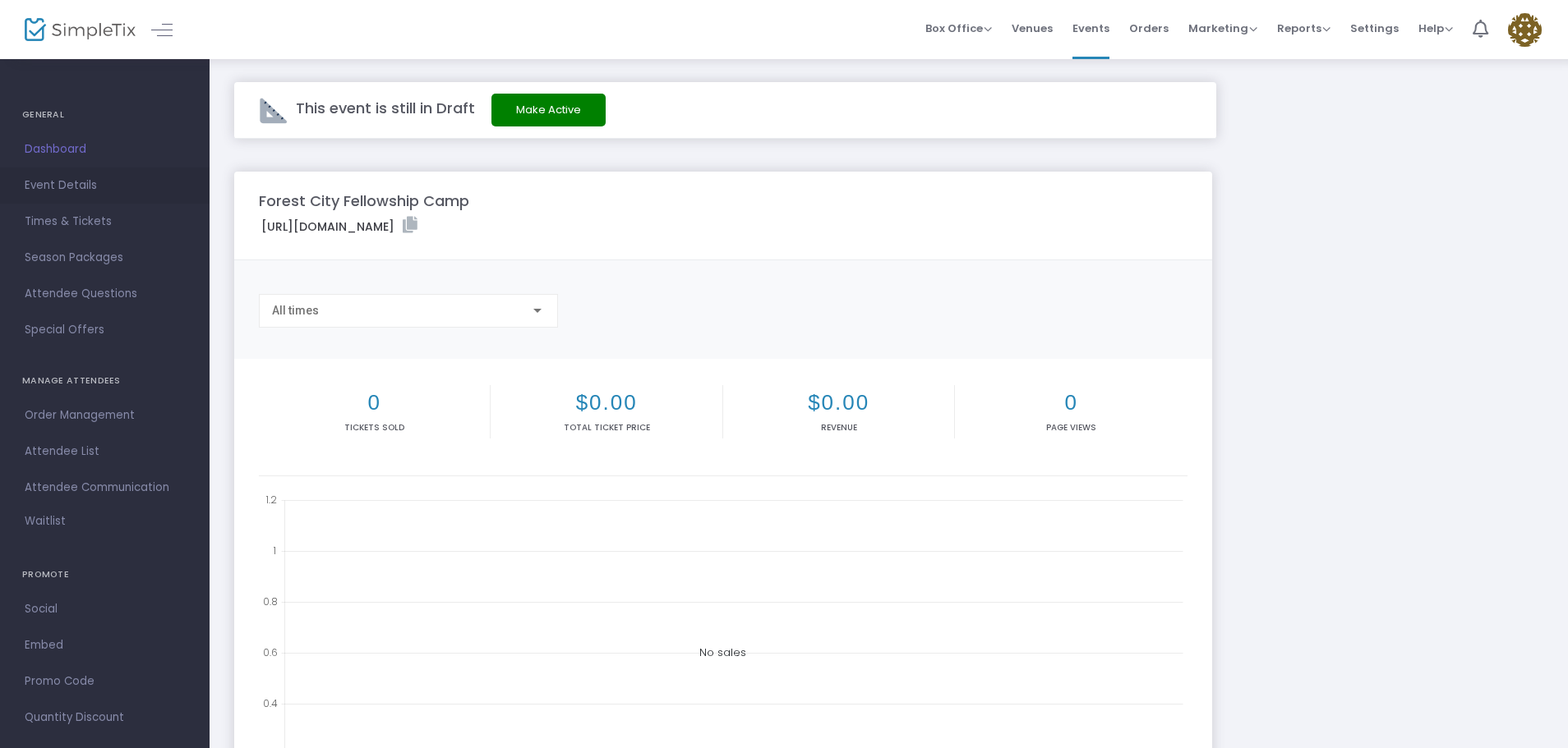
click at [86, 178] on span "Event Details" at bounding box center [104, 185] width 160 height 21
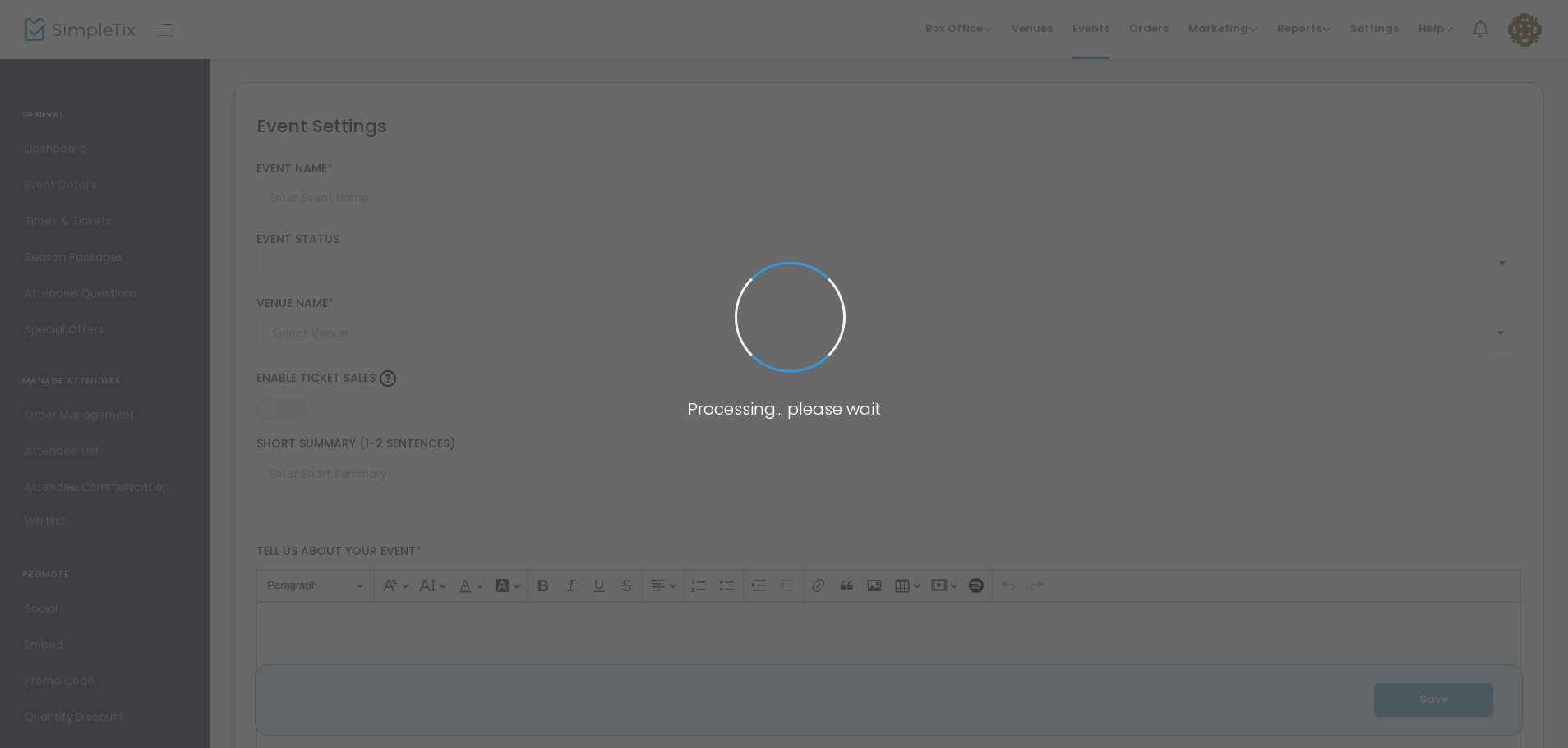
type input "Forest City Fellowship Camp"
type textarea "El Forest City Fellowship Camp 2026 no es solo un campamento, es una oportunida…"
type input "Comprar boletos"
type input "Camp Kulaqua Retreat & Conference Center (Camp Kulaqua)"
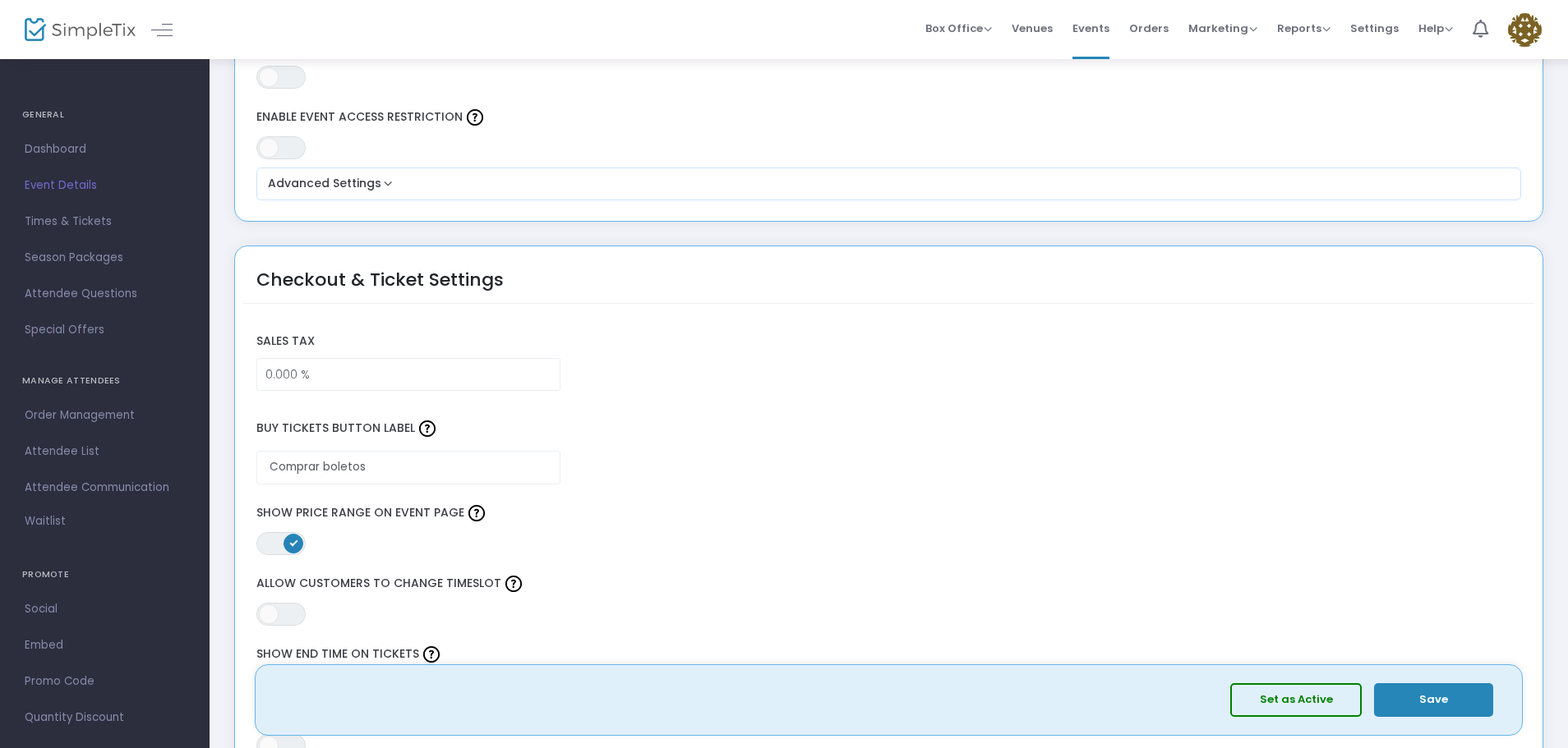
scroll to position [1057, 0]
click at [279, 541] on span "ON OFF" at bounding box center [281, 546] width 49 height 23
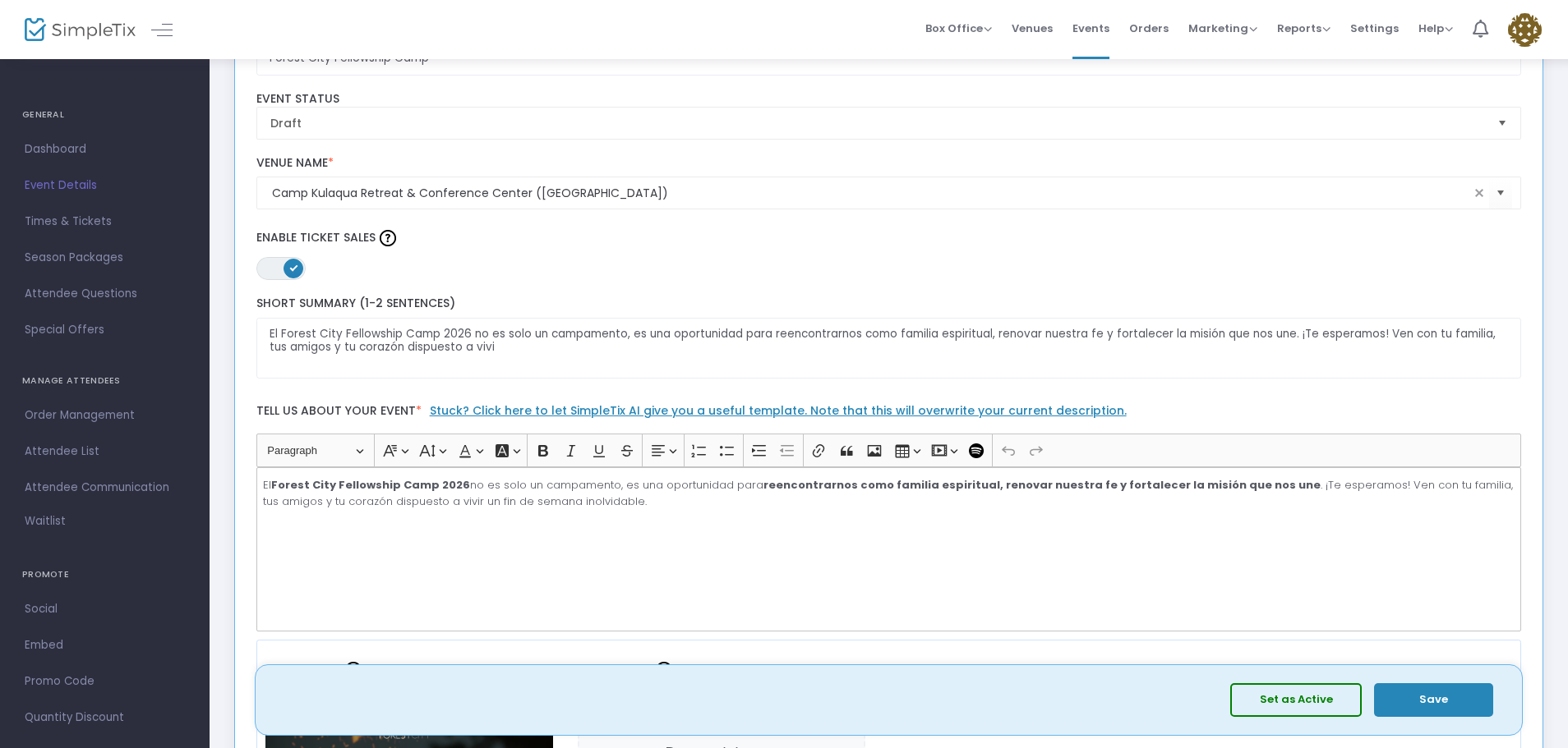
scroll to position [0, 0]
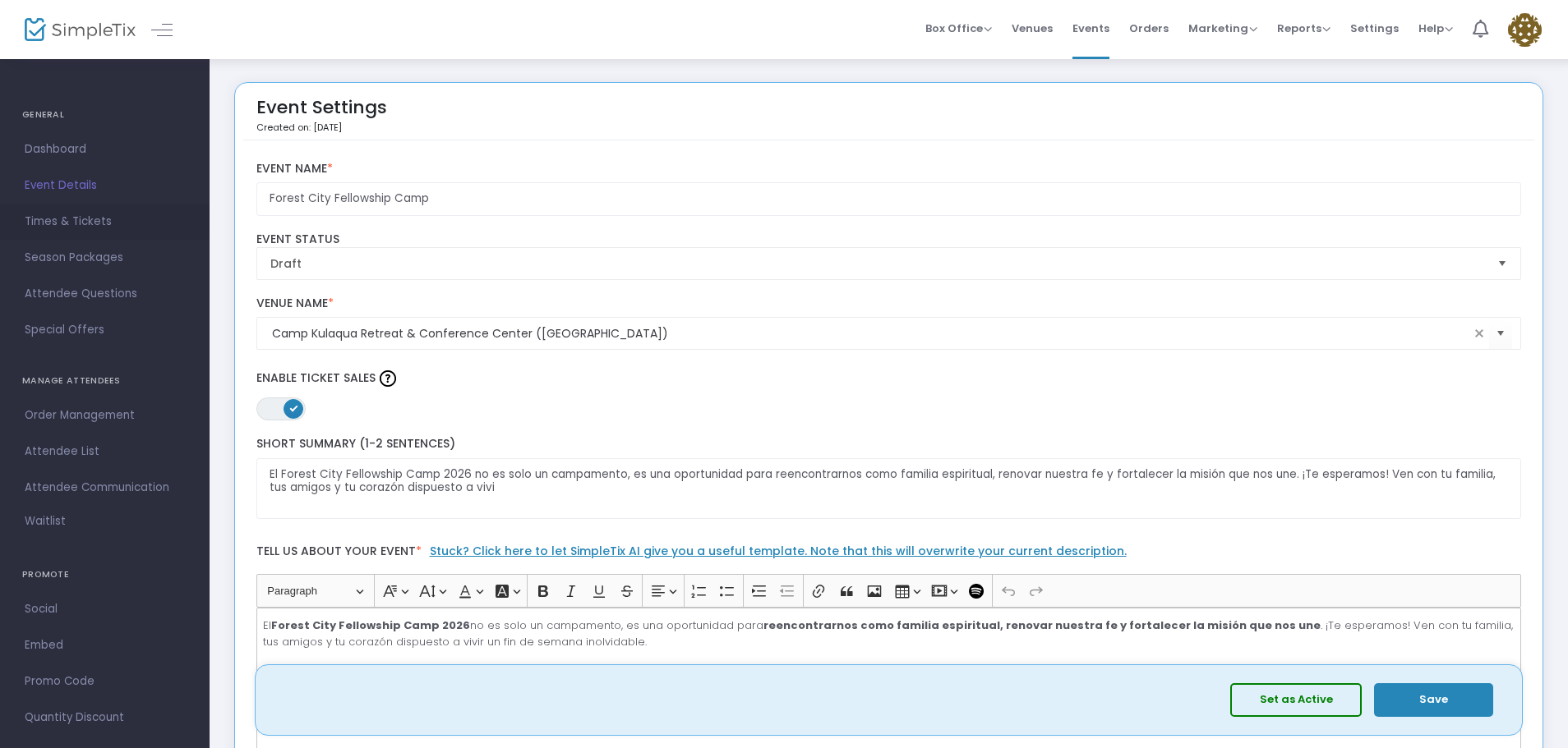
click at [89, 219] on span "Times & Tickets" at bounding box center [104, 221] width 160 height 21
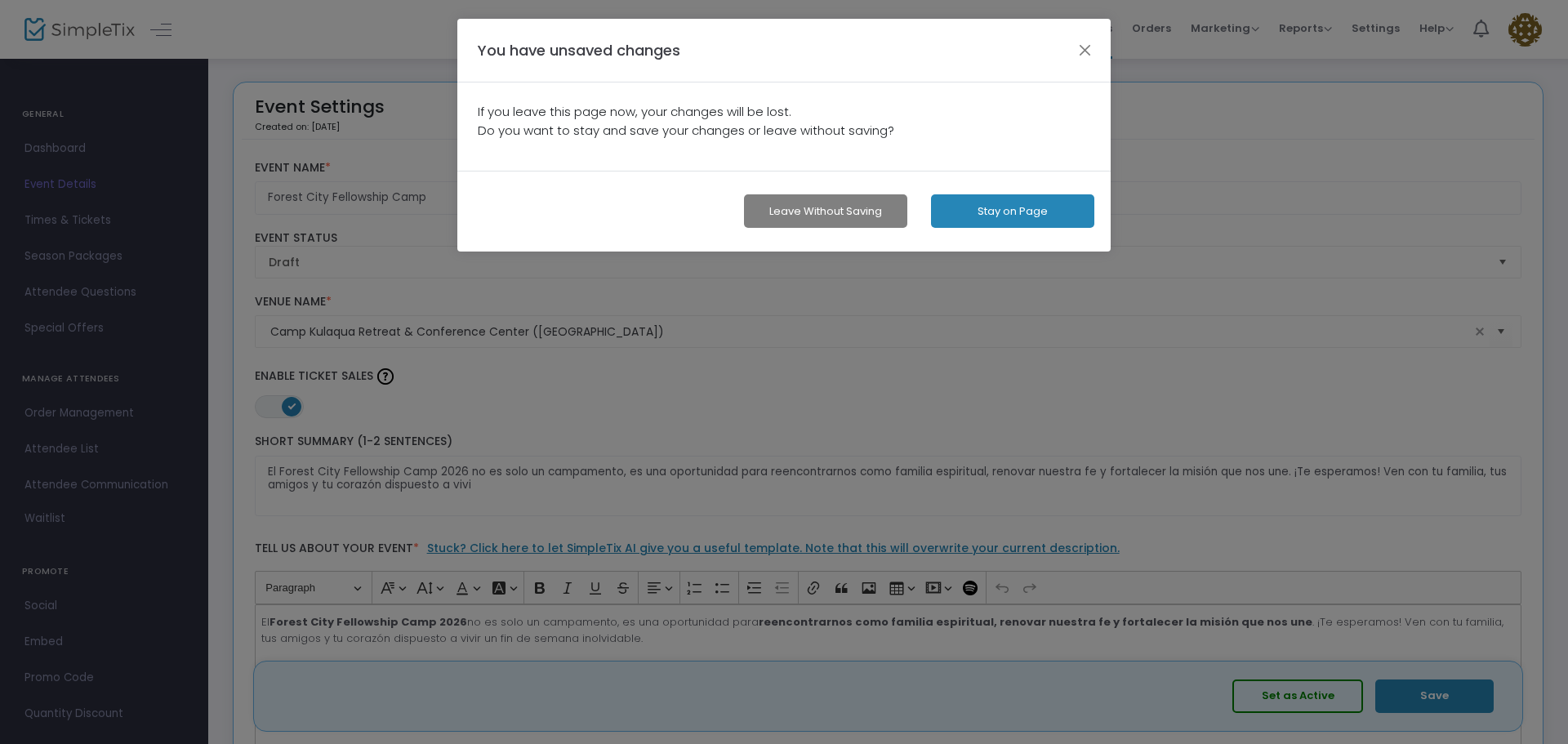
click at [983, 200] on button "Stay on Page" at bounding box center [1013, 211] width 164 height 34
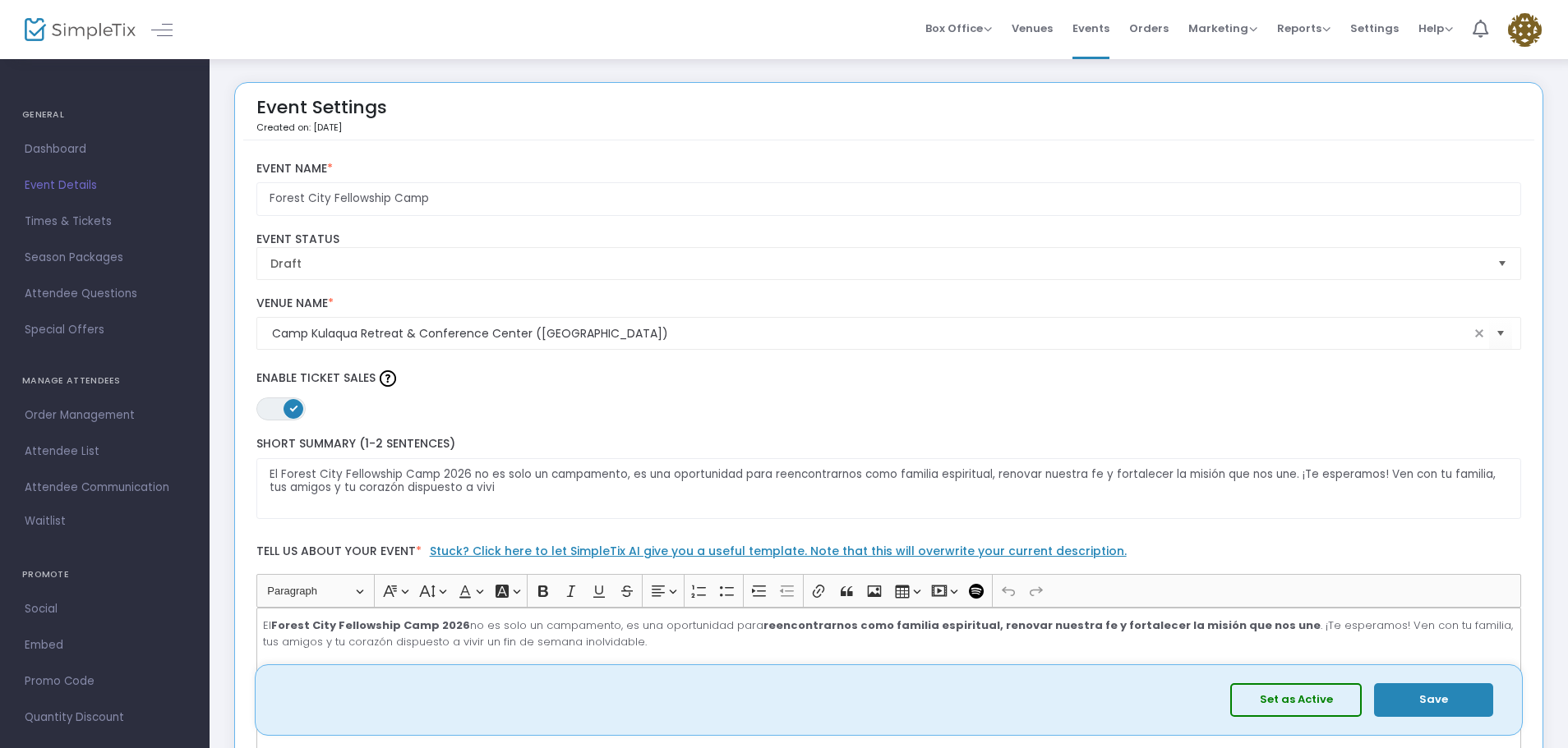
click at [1420, 708] on button "Save" at bounding box center [1434, 700] width 119 height 34
click at [69, 230] on span "Times & Tickets" at bounding box center [104, 221] width 160 height 21
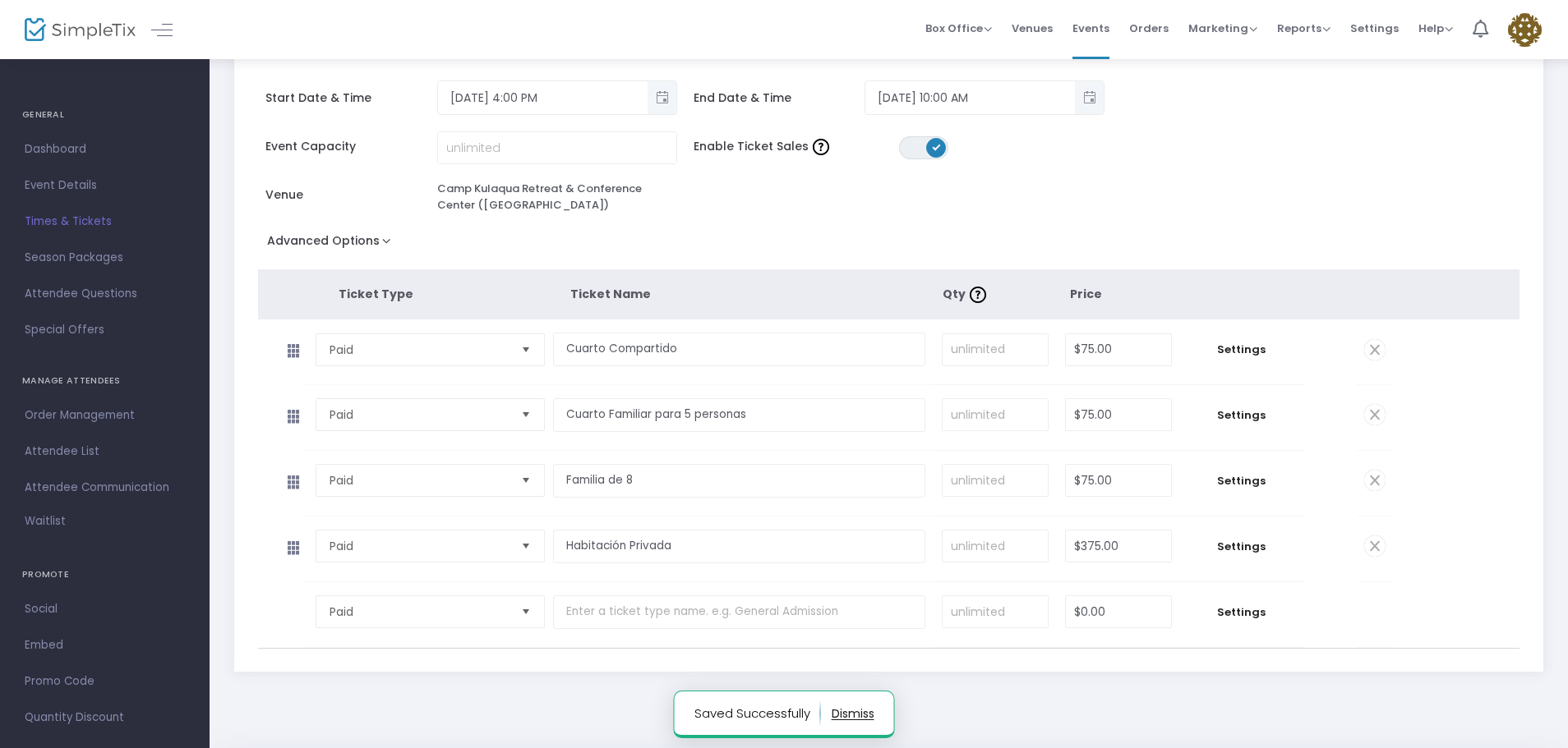
scroll to position [163, 0]
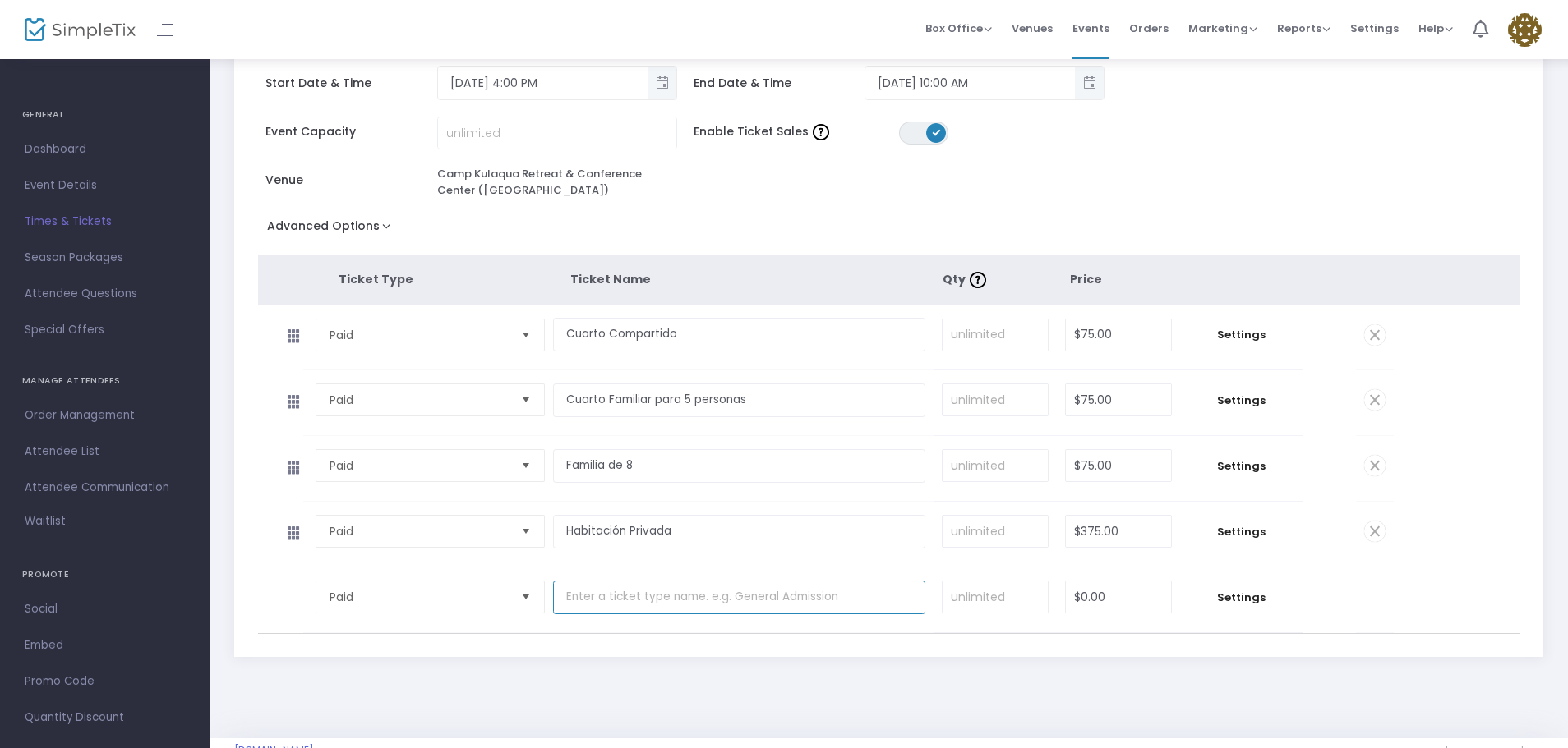
click at [844, 601] on input "text" at bounding box center [739, 597] width 372 height 34
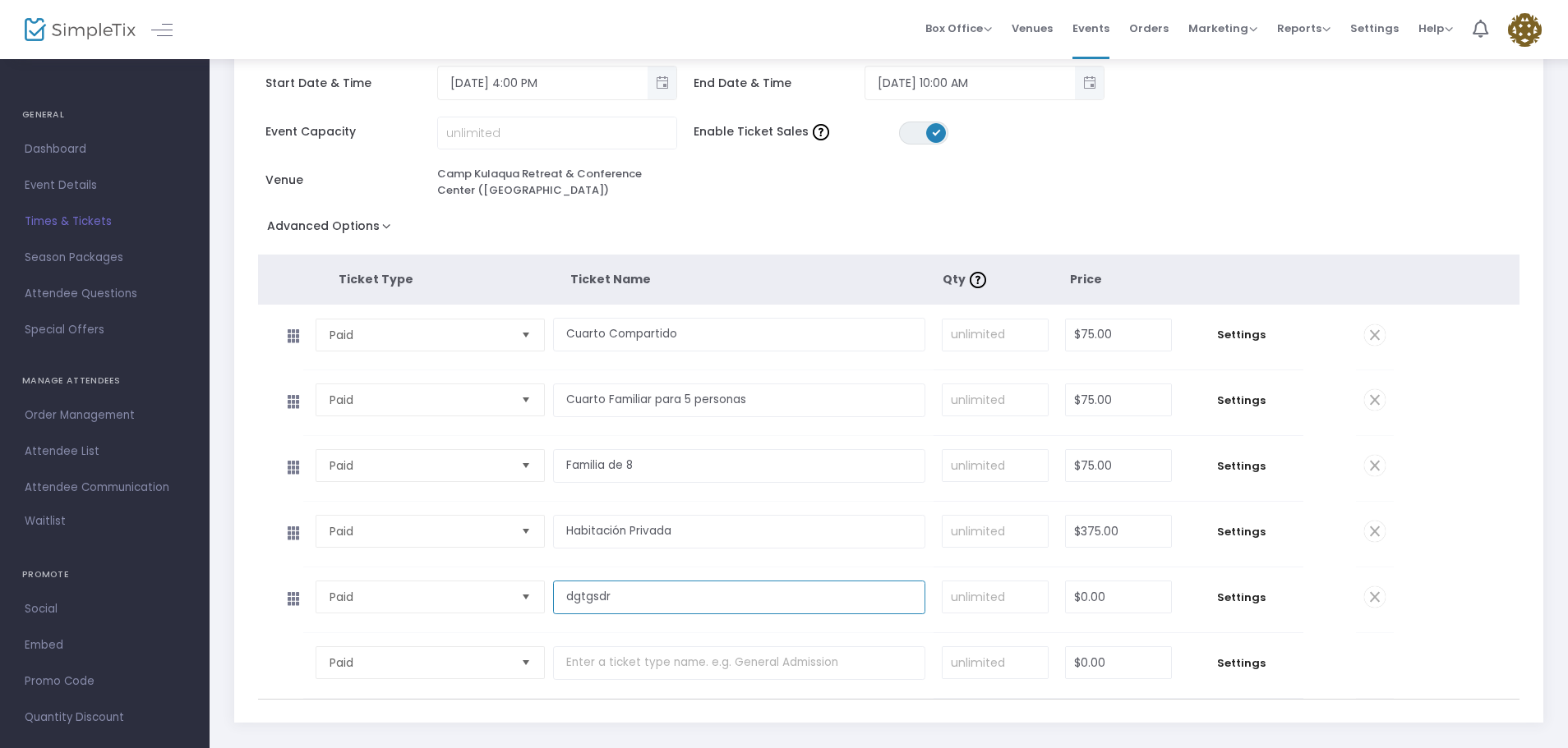
type input "dgtgsdr"
click at [1373, 600] on span at bounding box center [1374, 596] width 21 height 21
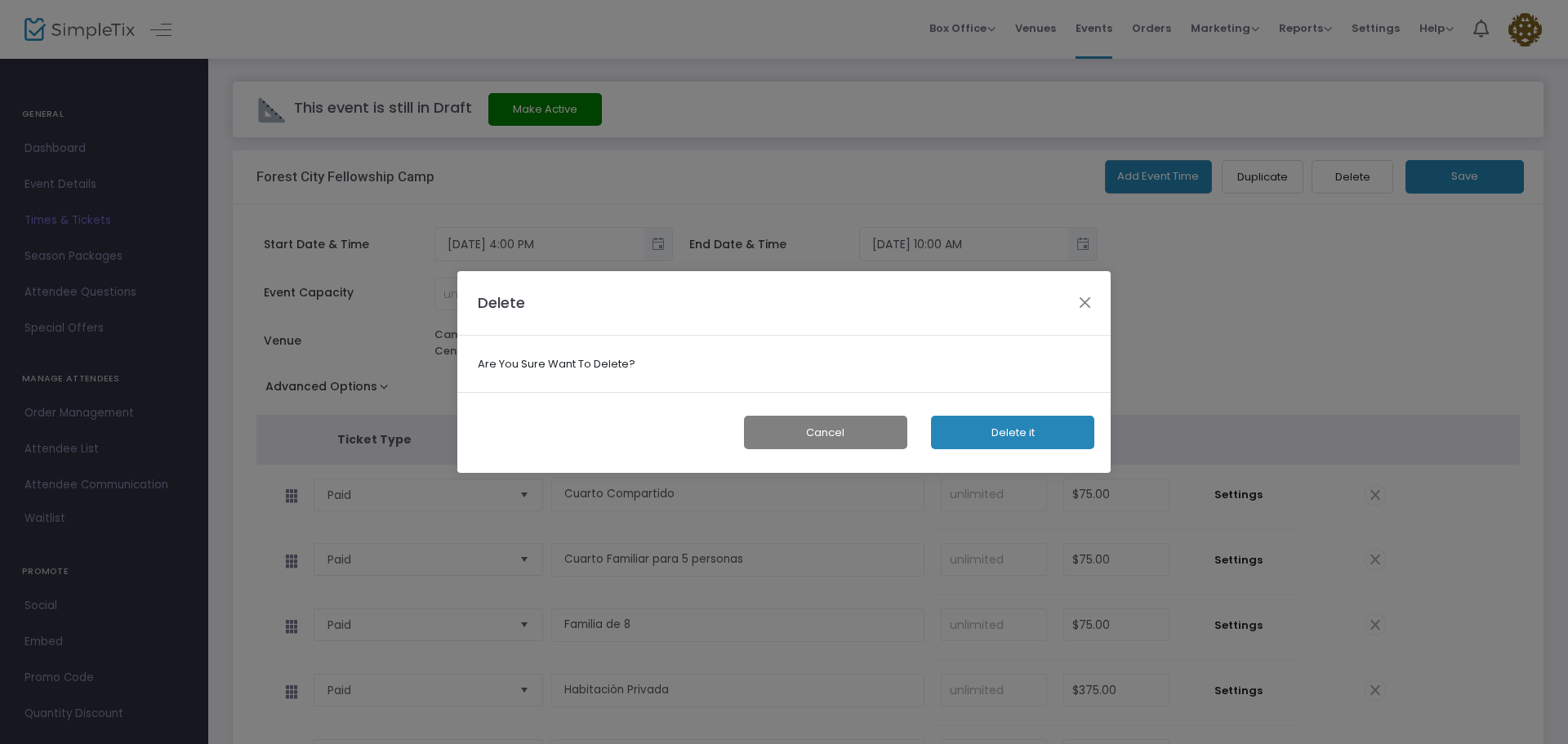
click at [1010, 428] on button "Delete it" at bounding box center [1013, 432] width 164 height 34
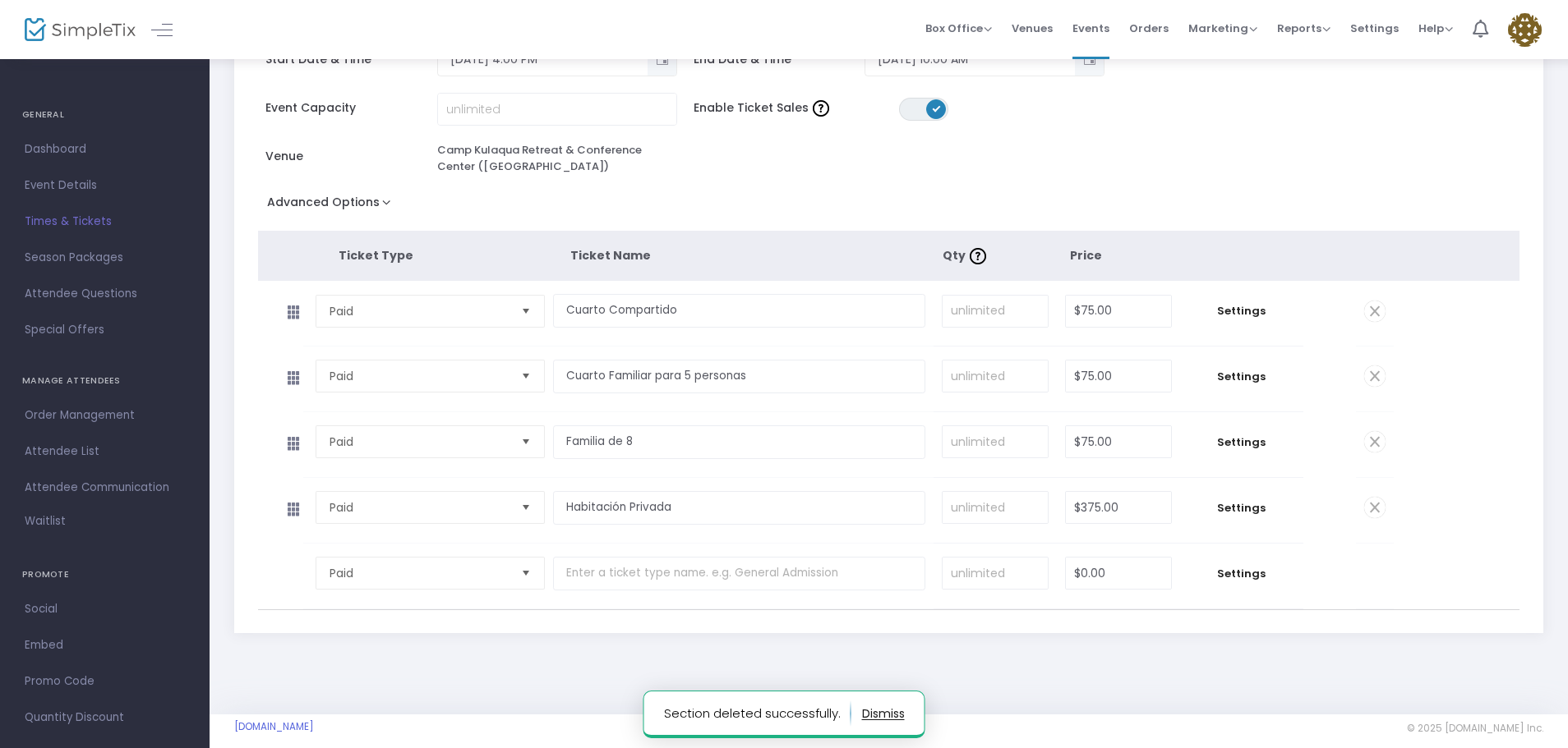
scroll to position [235, 0]
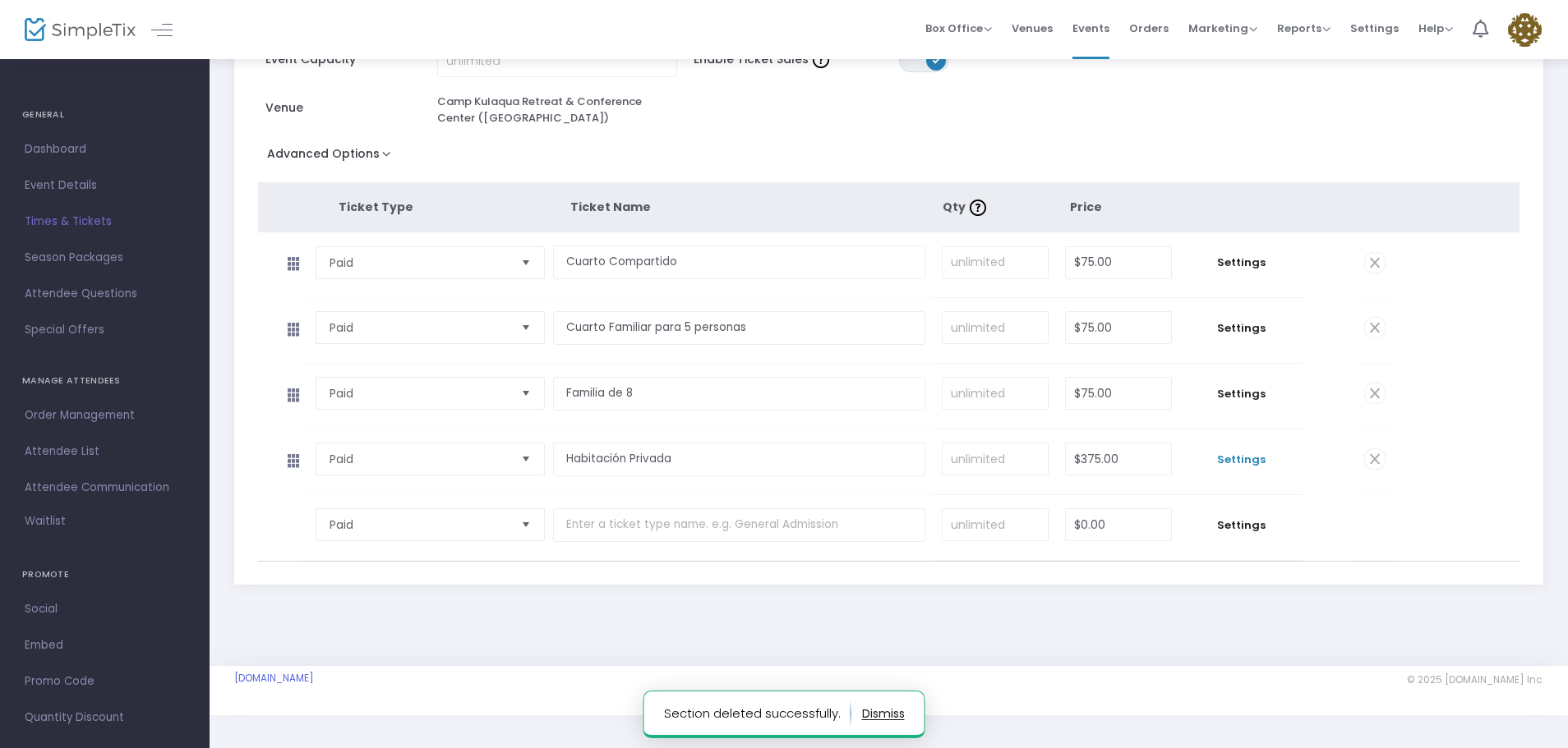
click at [1250, 463] on span "Settings" at bounding box center [1241, 460] width 107 height 16
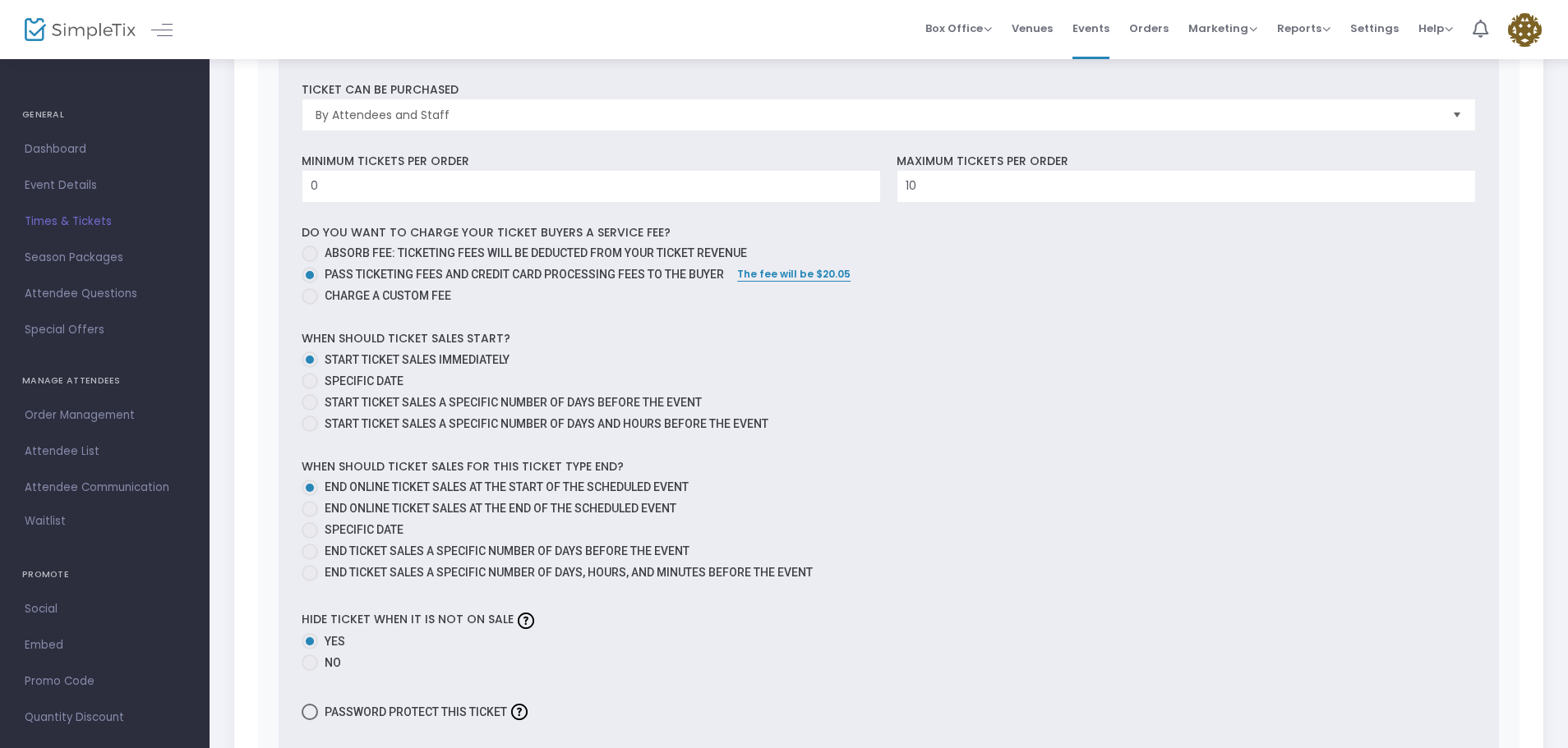
scroll to position [927, 0]
click at [374, 355] on span "Start ticket sales immediately" at bounding box center [417, 360] width 185 height 13
click at [310, 369] on input "Start ticket sales immediately" at bounding box center [309, 369] width 1 height 1
